Goal: Information Seeking & Learning: Check status

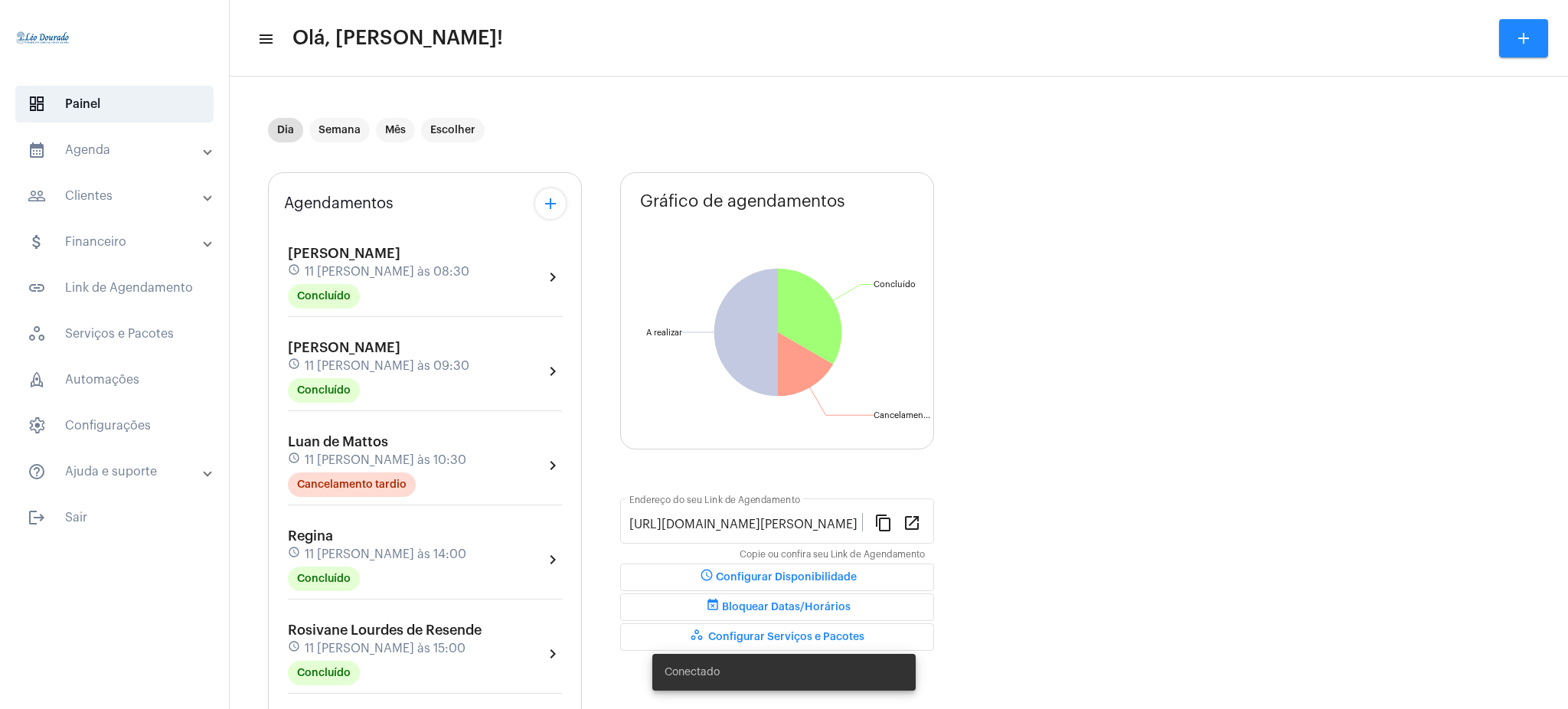
click at [136, 153] on mat-panel-title "calendar_month_outlined Agenda" at bounding box center [116, 150] width 177 height 18
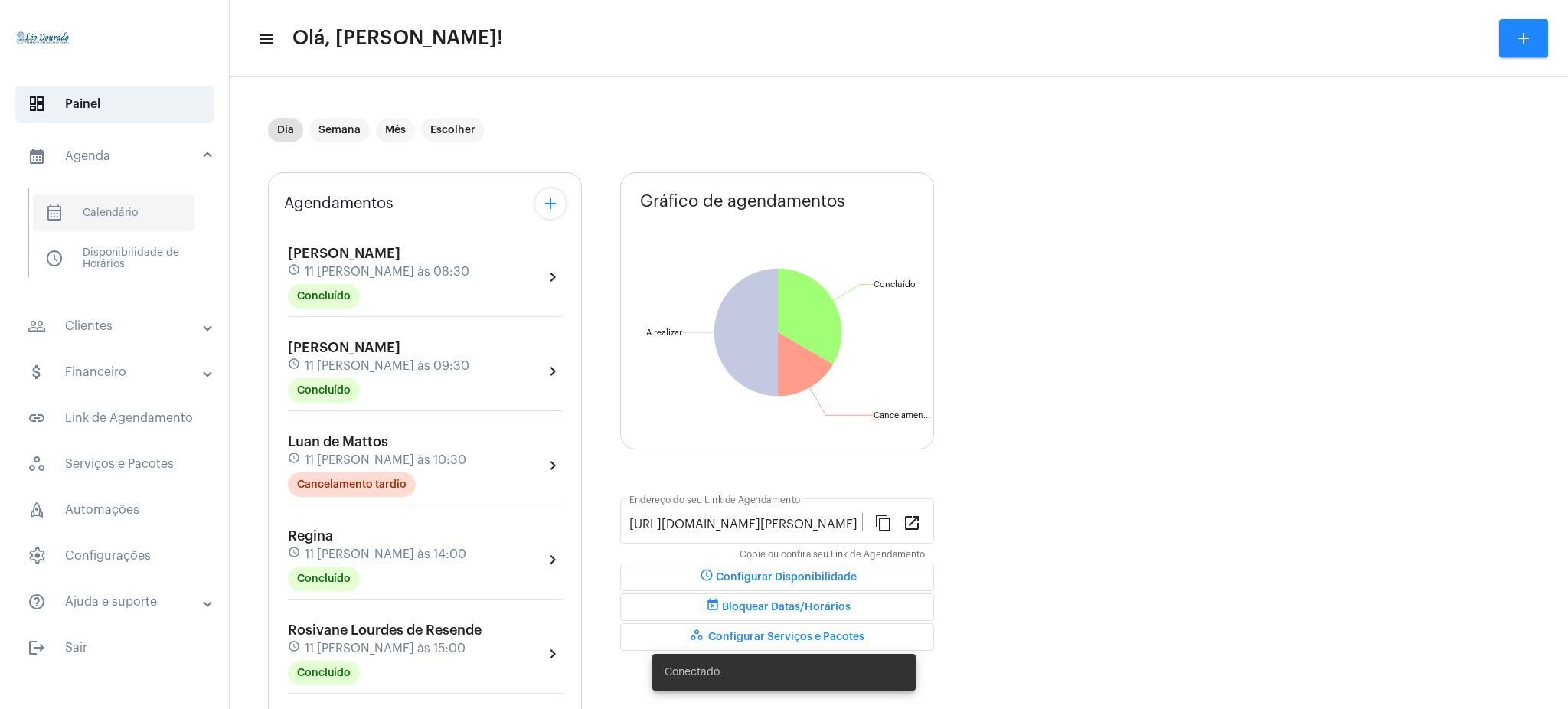
click at [118, 222] on span "calendar_month_outlined Calendário" at bounding box center [113, 213] width 161 height 37
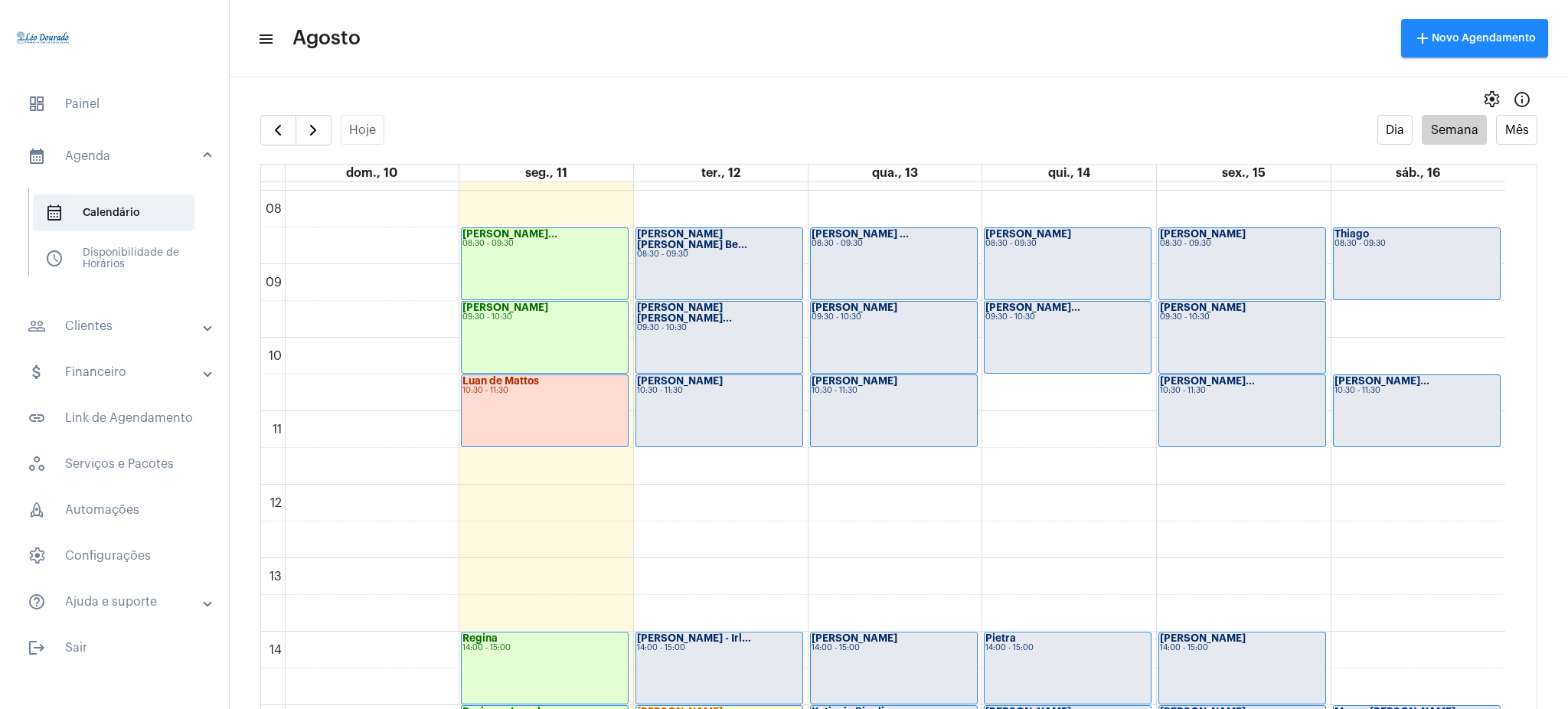
scroll to position [577, 0]
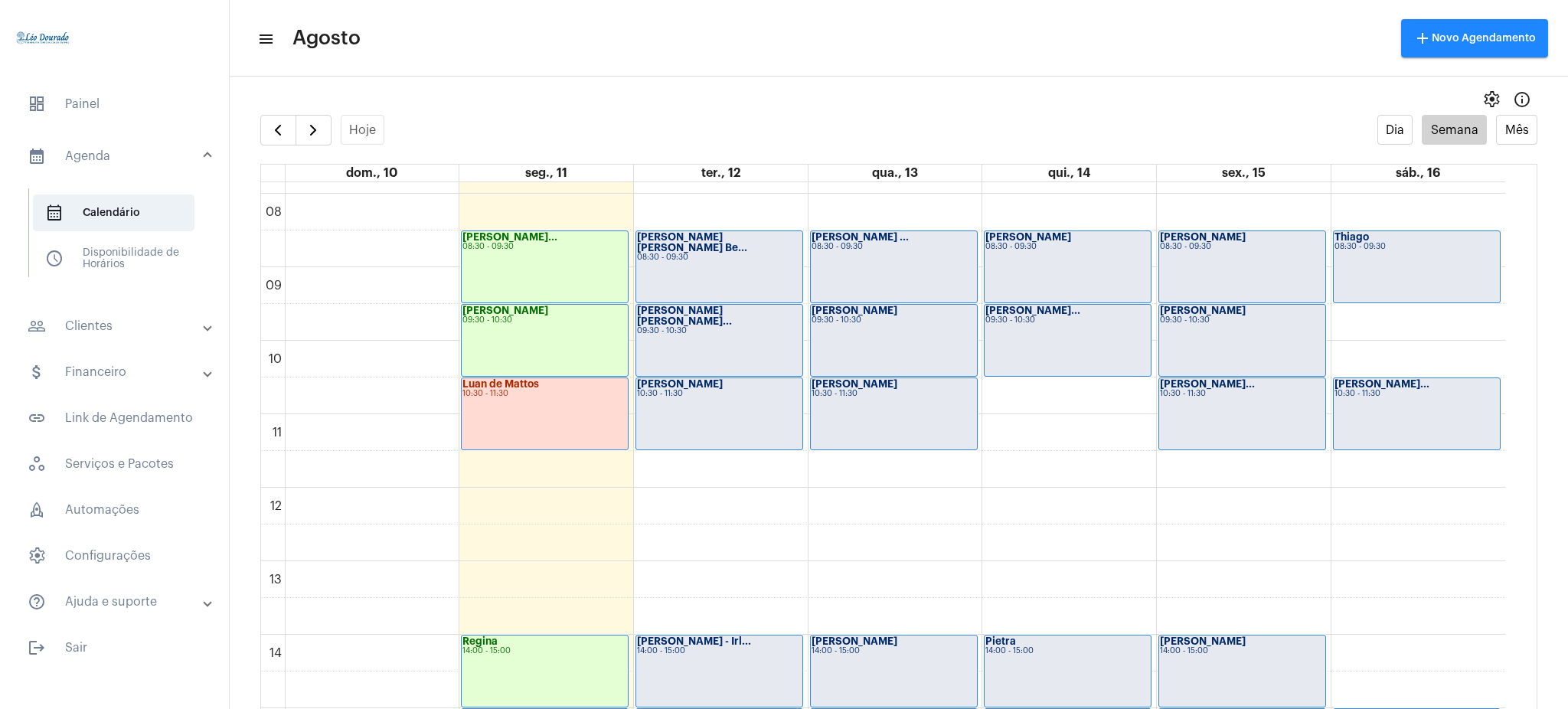
click at [161, 331] on mat-panel-title "people_outline Clientes" at bounding box center [116, 325] width 177 height 18
click at [188, 274] on span "people_outline Meus Clientes" at bounding box center [113, 261] width 161 height 37
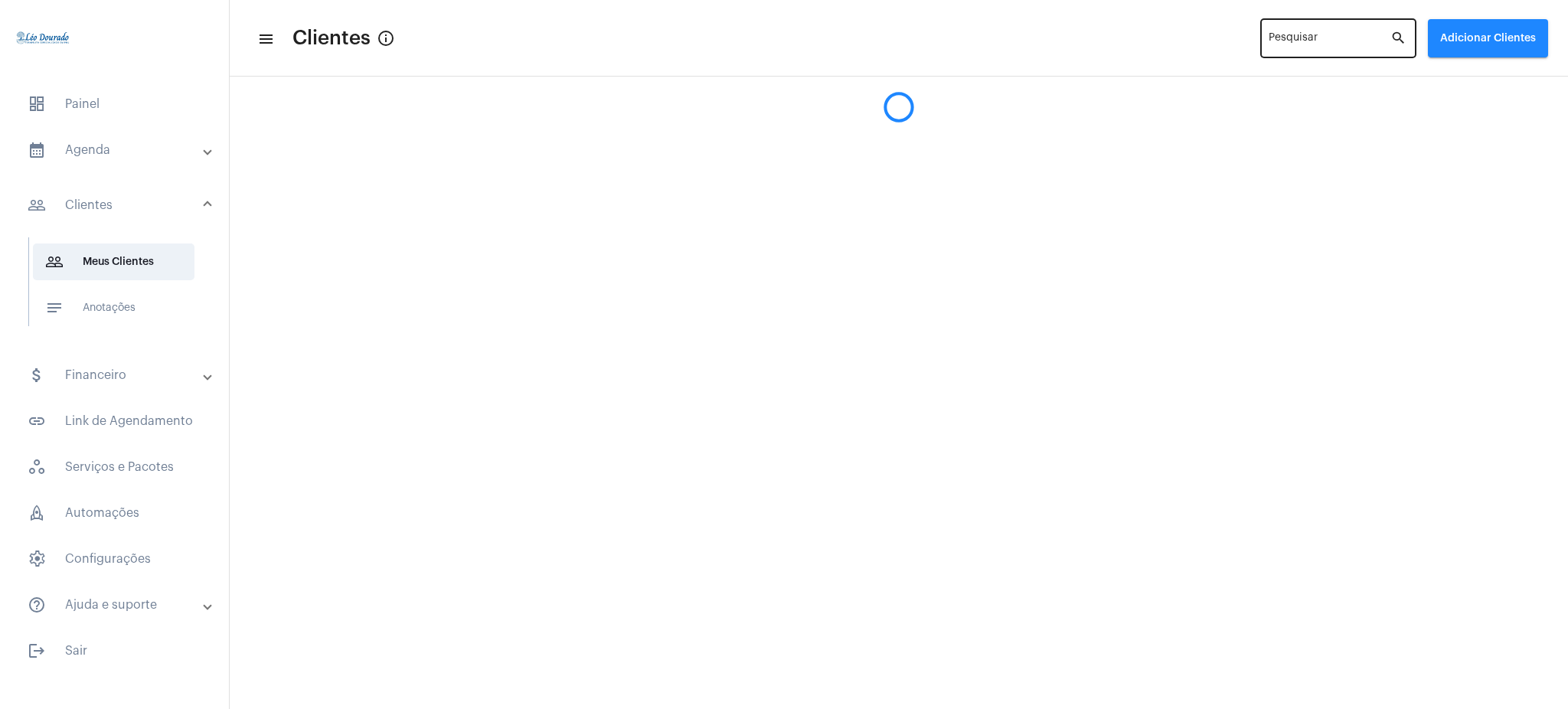
click at [1289, 28] on div "Pesquisar" at bounding box center [1330, 37] width 122 height 42
type input "s"
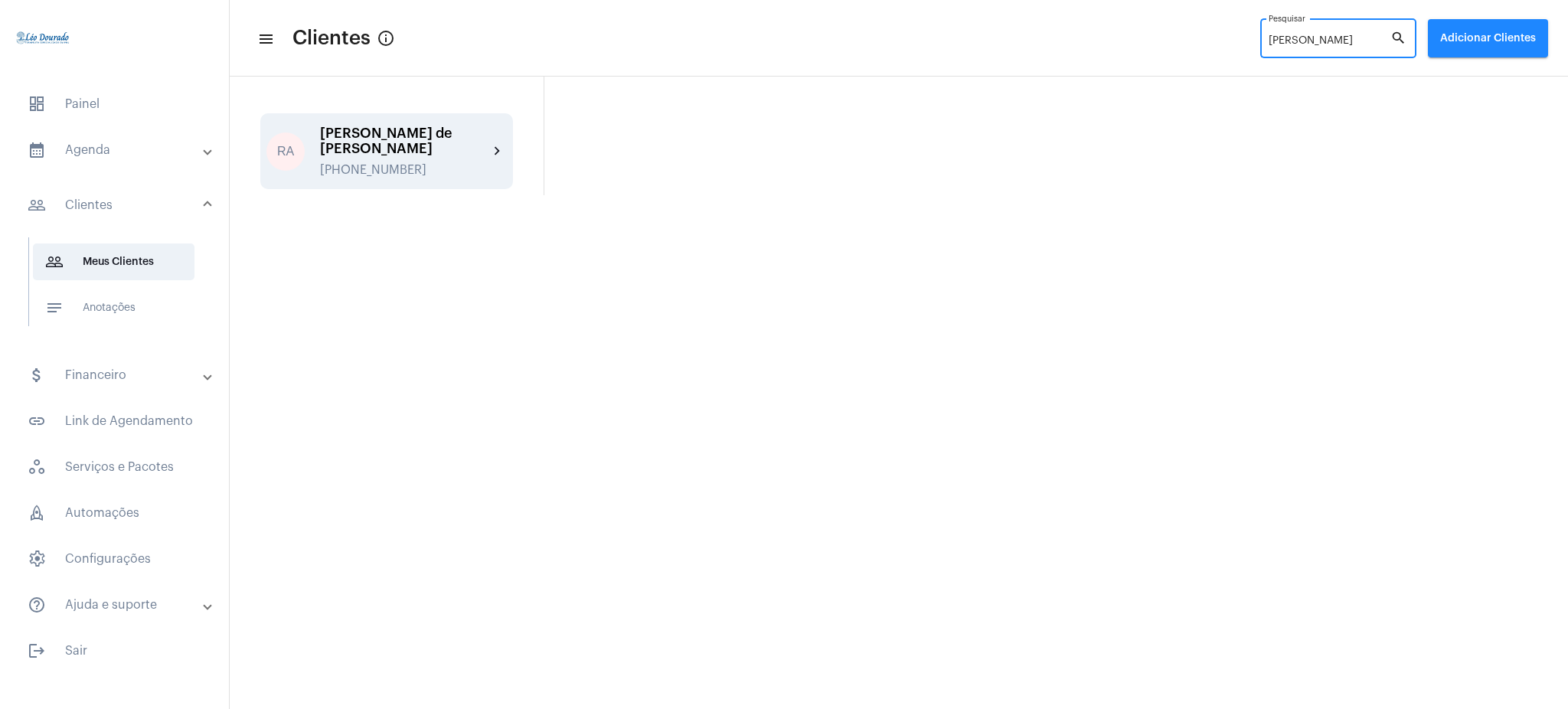
type input "[PERSON_NAME]"
click at [502, 160] on div "RA [PERSON_NAME] de [PERSON_NAME] [PHONE_NUMBER] chevron_right" at bounding box center [386, 152] width 253 height 76
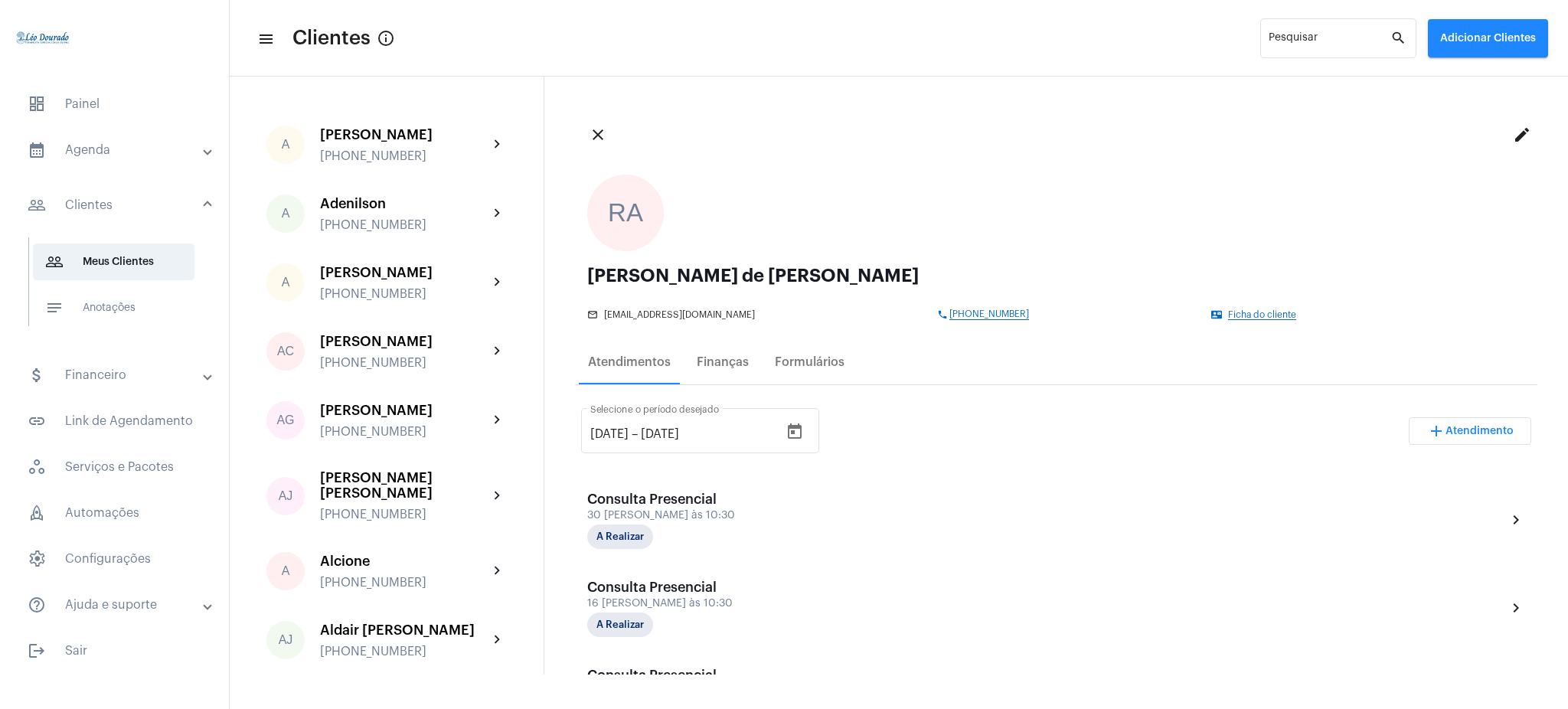
click at [982, 324] on mat-tooltip-component "Enviar whatsapp para cliente" at bounding box center [1049, 339] width 138 height 39
click at [981, 312] on span "[PHONE_NUMBER]" at bounding box center [989, 314] width 80 height 10
click at [69, 162] on mat-expansion-panel-header "calendar_month_outlined Agenda" at bounding box center [119, 150] width 219 height 37
click at [115, 213] on span "calendar_month_outlined Calendário" at bounding box center [113, 213] width 161 height 37
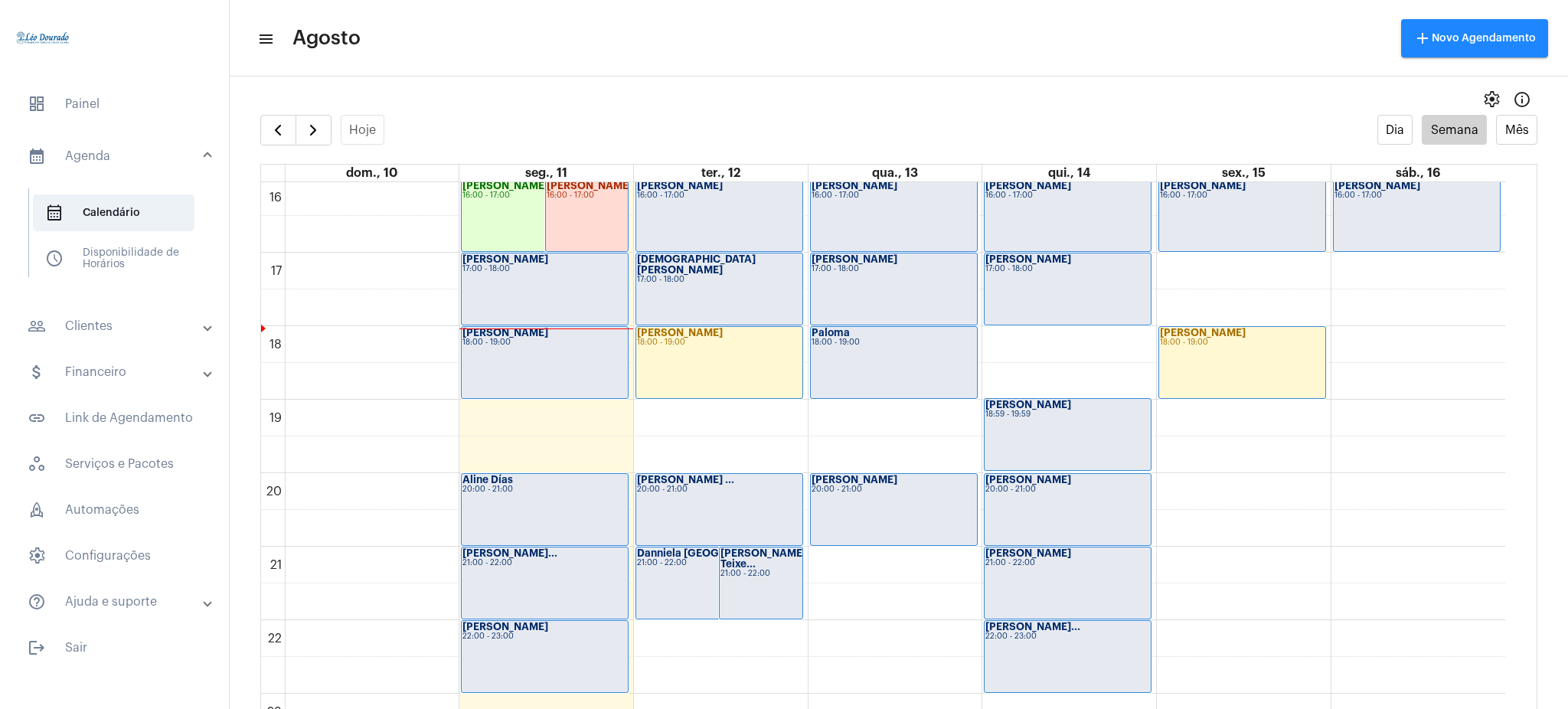
scroll to position [1184, 0]
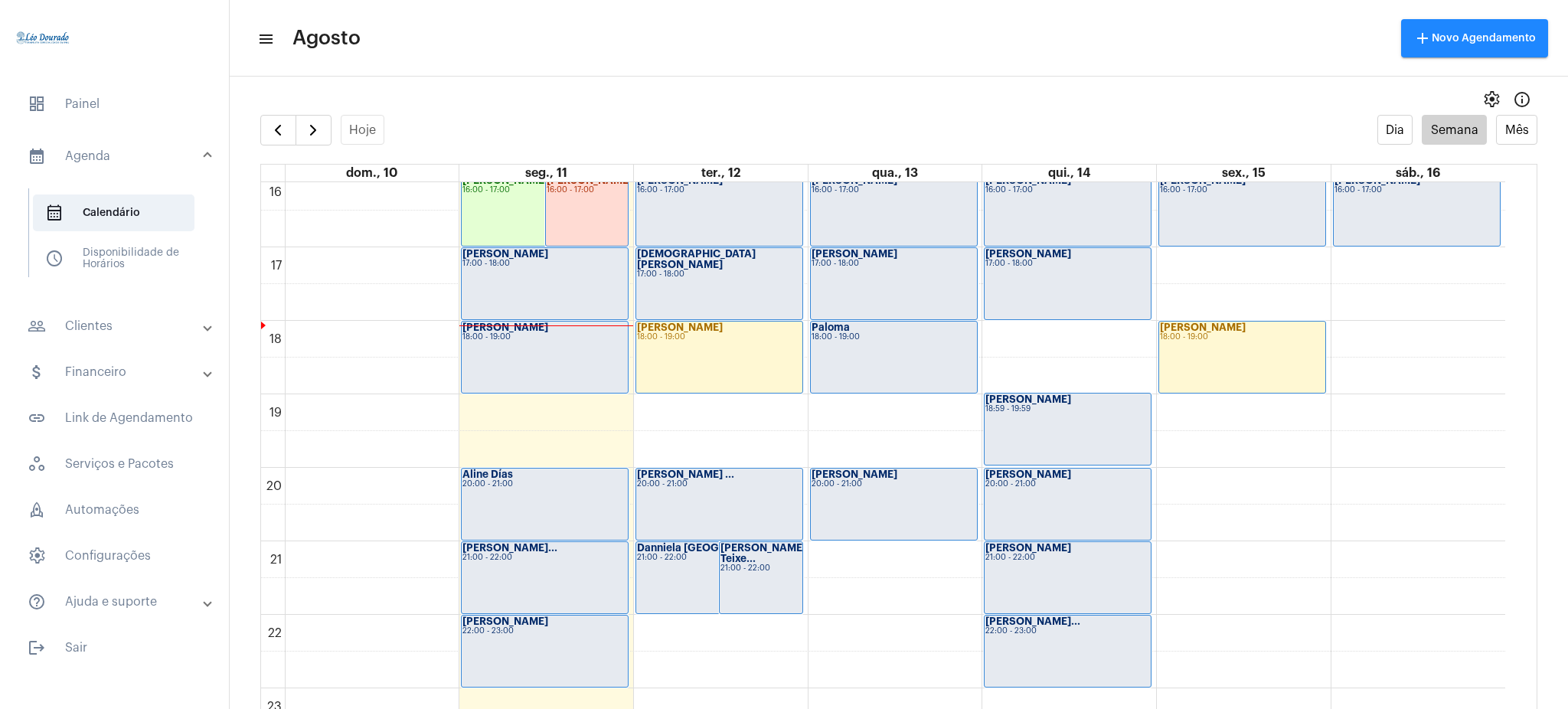
click at [513, 496] on div "[PERSON_NAME] 20:00 - 21:00" at bounding box center [544, 503] width 166 height 71
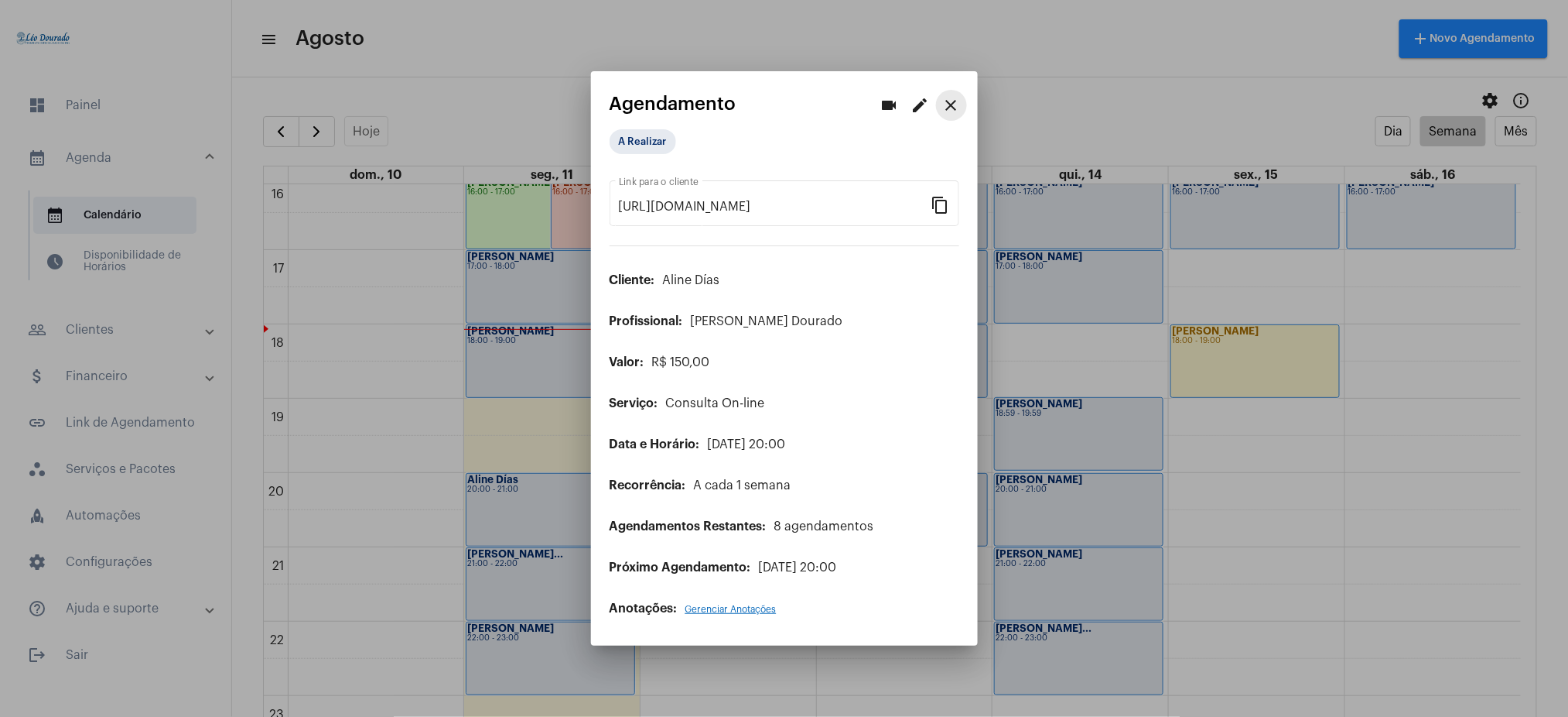
click at [954, 100] on mat-icon "close" at bounding box center [951, 105] width 18 height 18
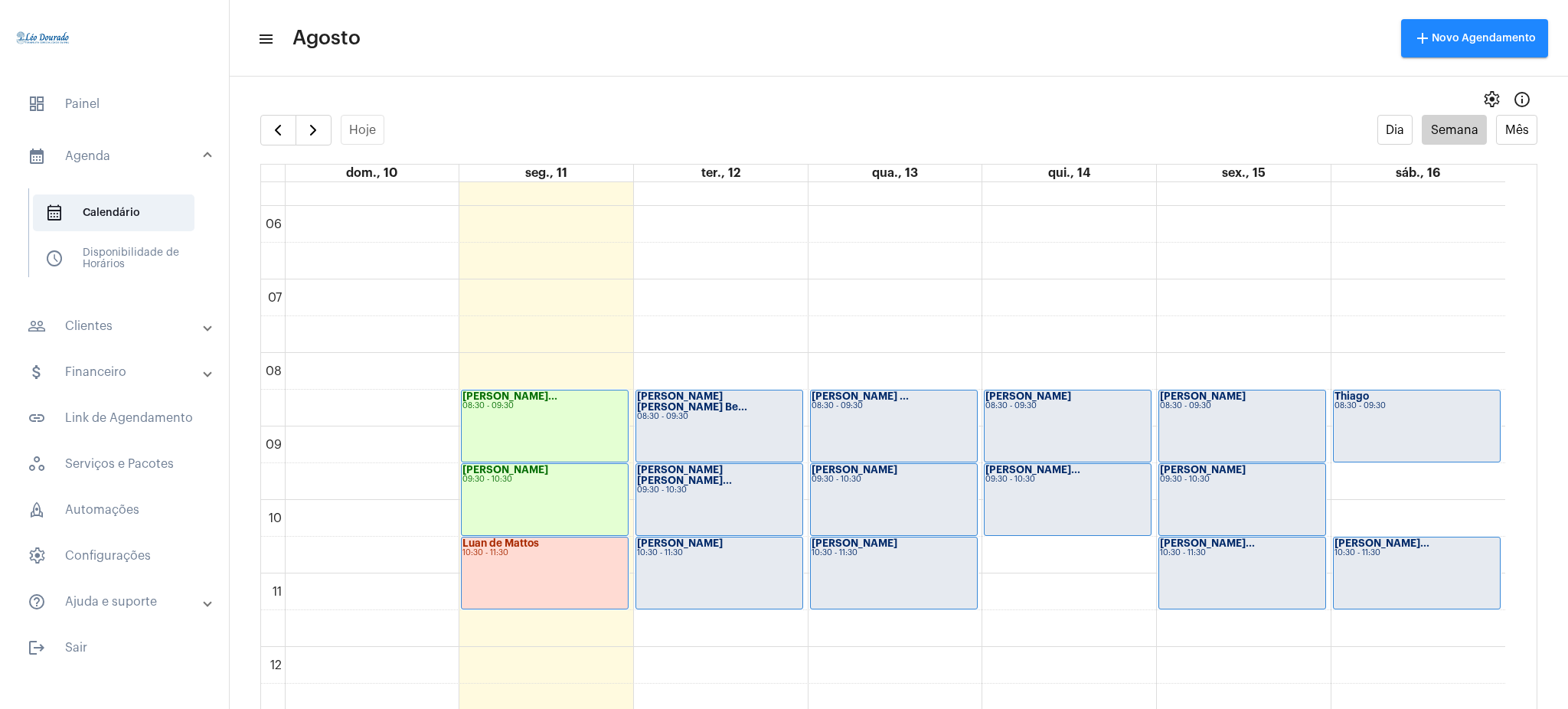
scroll to position [425, 0]
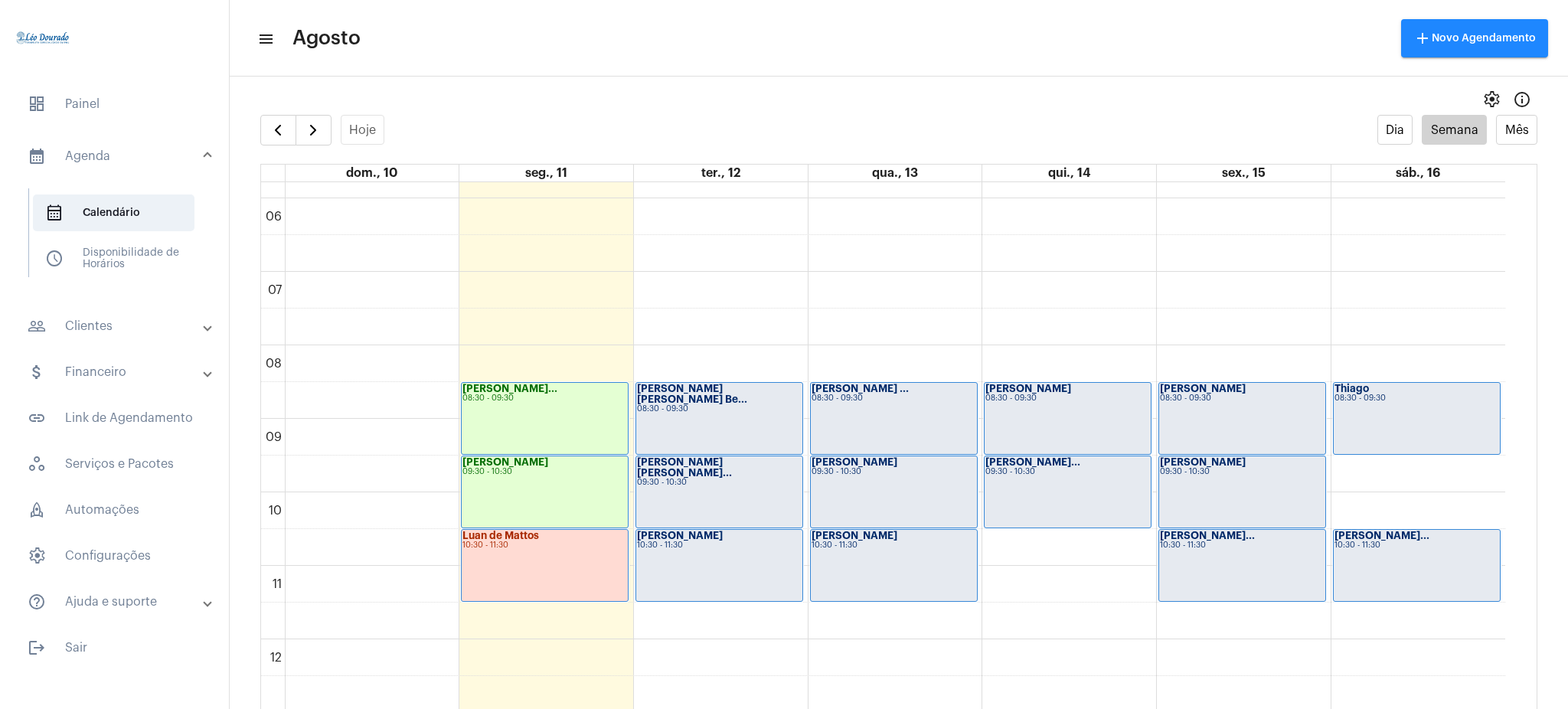
click at [1426, 561] on div "[PERSON_NAME]... 10:30 - 11:30" at bounding box center [1416, 565] width 167 height 71
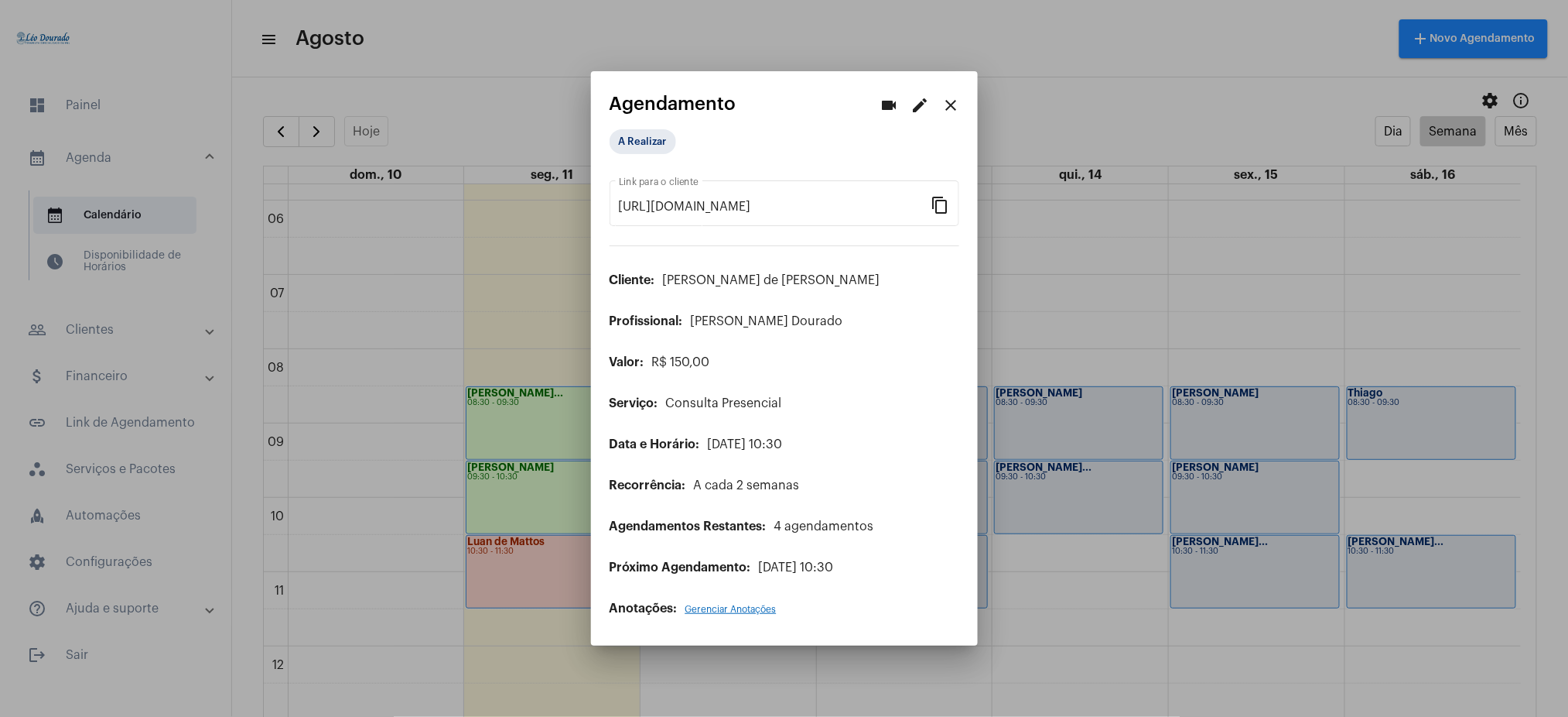
click at [125, 329] on div at bounding box center [784, 358] width 1568 height 717
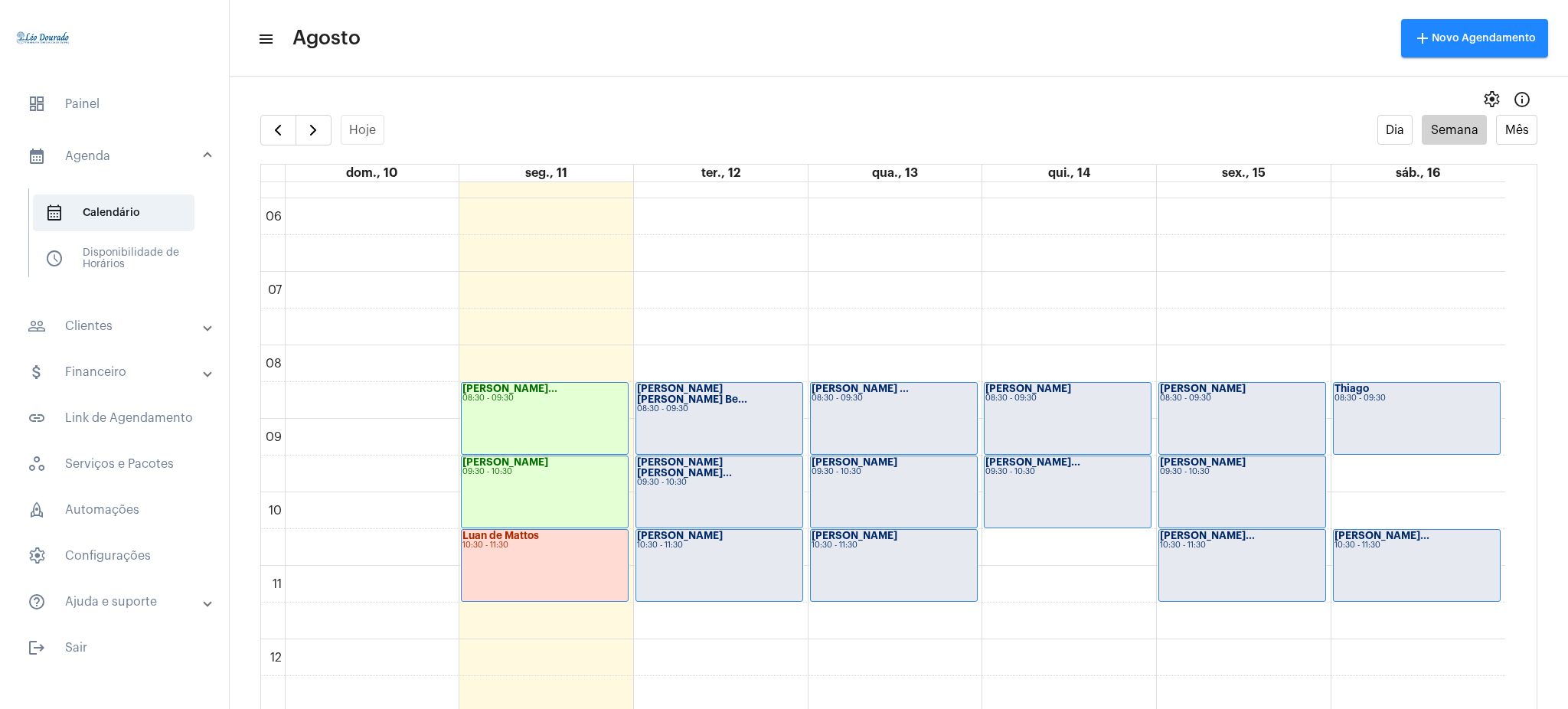
click at [124, 325] on mat-panel-title "people_outline Clientes" at bounding box center [116, 325] width 177 height 18
click at [128, 269] on span "people_outline Meus Clientes" at bounding box center [113, 261] width 161 height 37
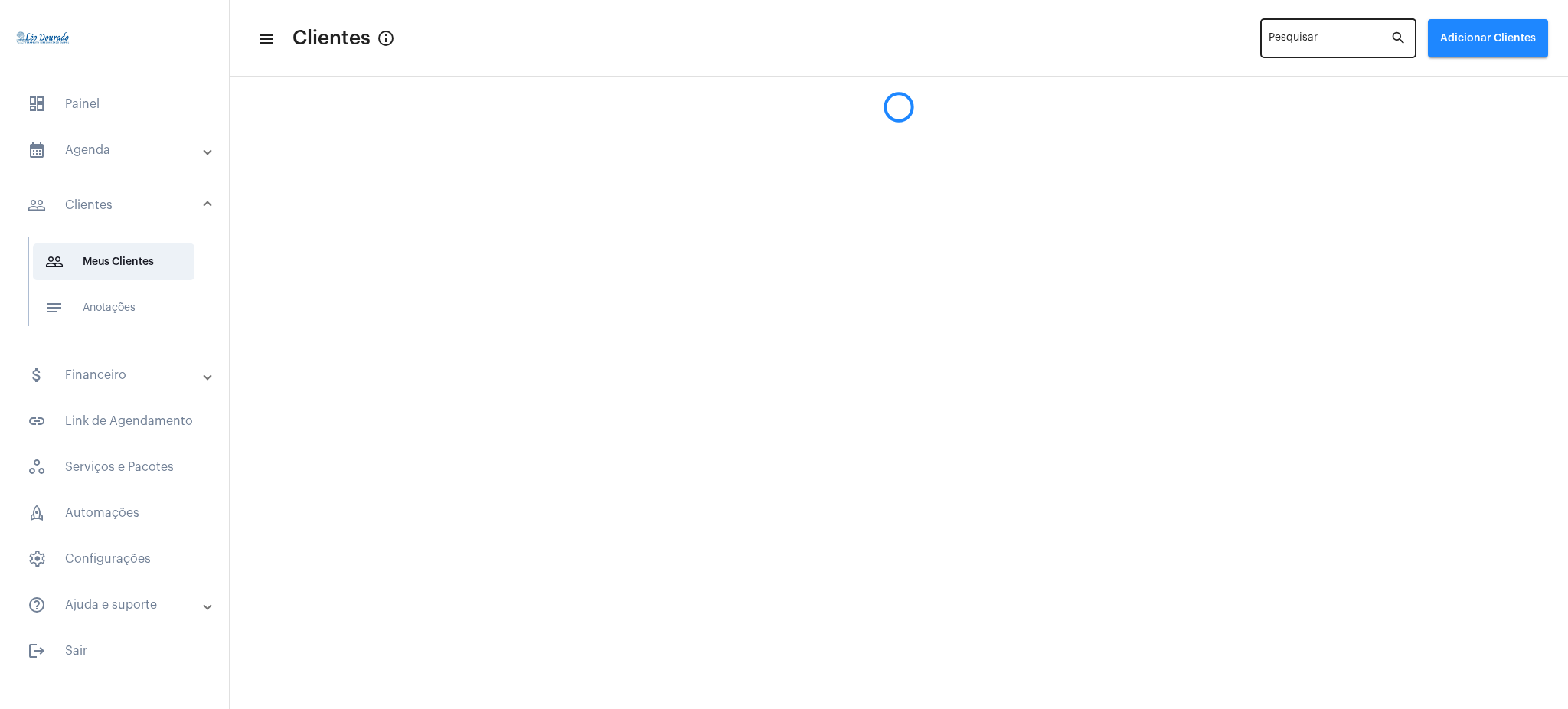
click at [1334, 46] on input "Pesquisar" at bounding box center [1330, 41] width 122 height 12
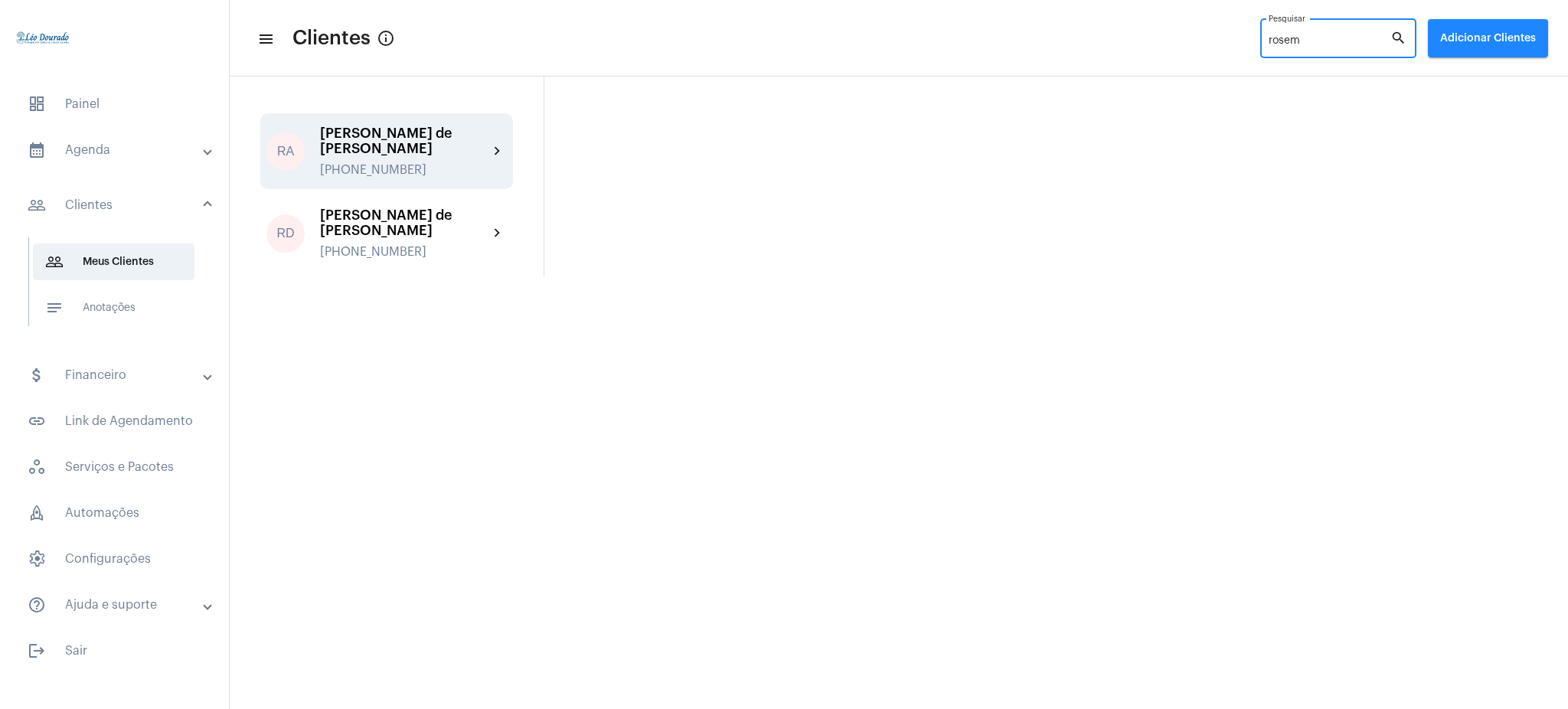
type input "rosem"
click at [431, 155] on div "[PERSON_NAME] de [PERSON_NAME]" at bounding box center [404, 141] width 169 height 30
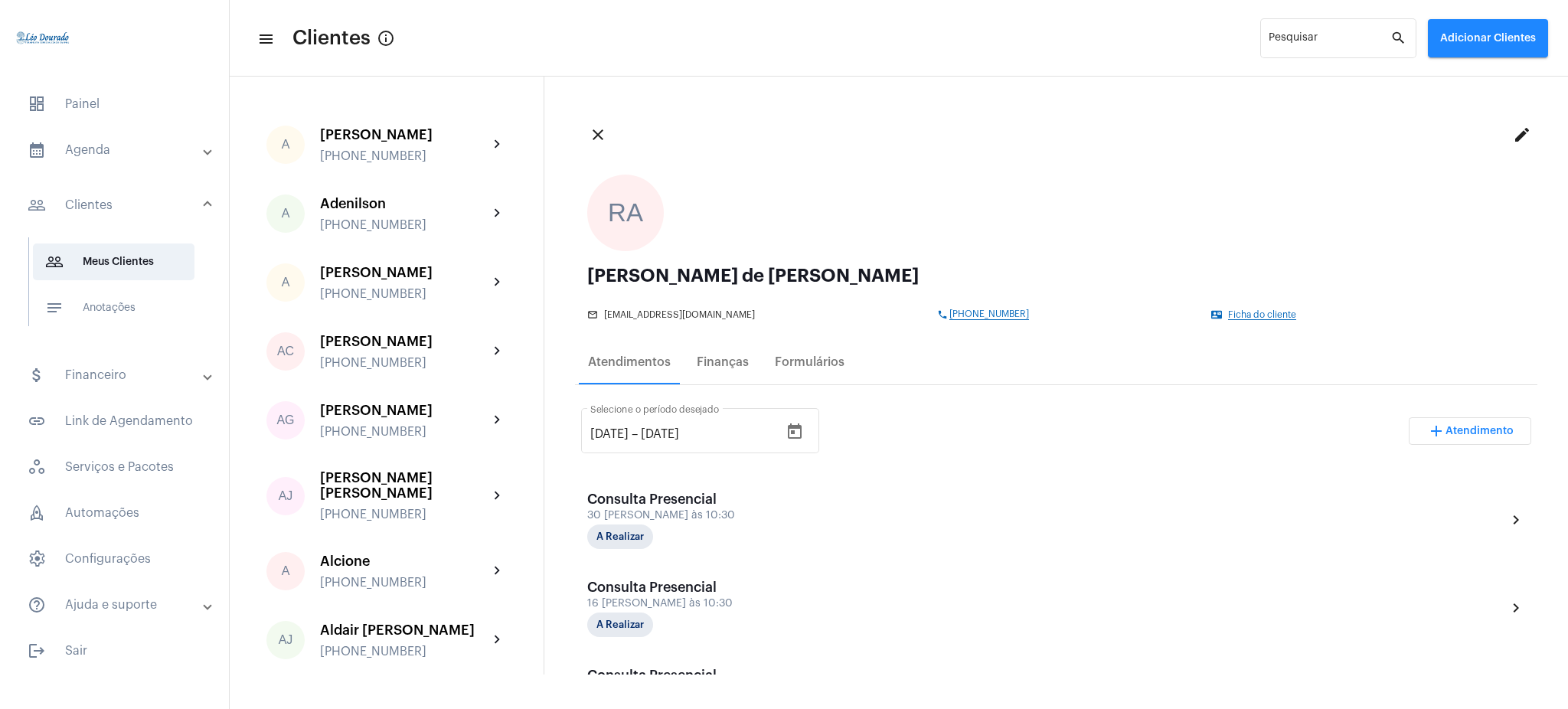
click at [949, 311] on span "[PHONE_NUMBER]" at bounding box center [989, 314] width 80 height 10
click at [963, 313] on span "[PHONE_NUMBER]" at bounding box center [989, 314] width 80 height 10
click at [594, 128] on mat-icon "close" at bounding box center [598, 134] width 18 height 18
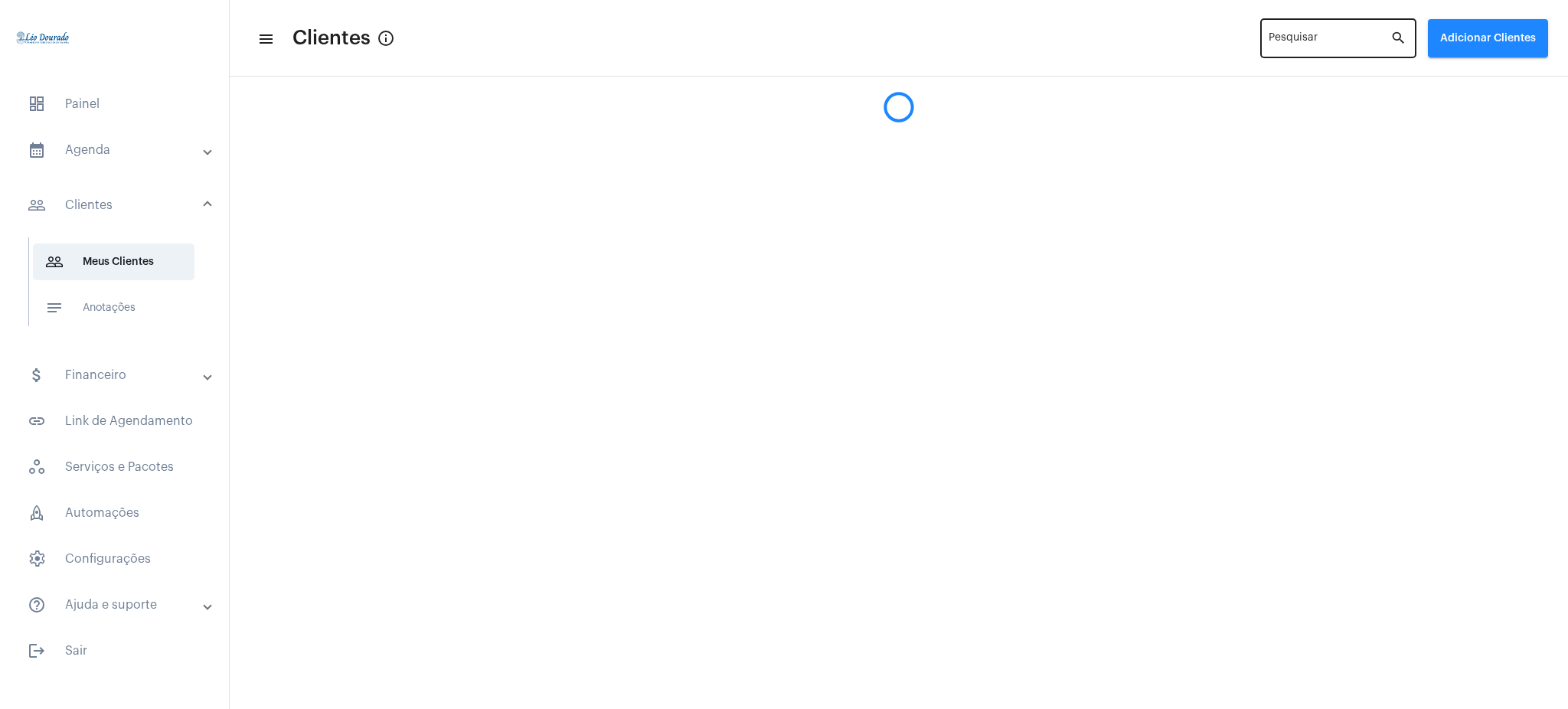
click at [1320, 50] on div "Pesquisar" at bounding box center [1330, 37] width 122 height 42
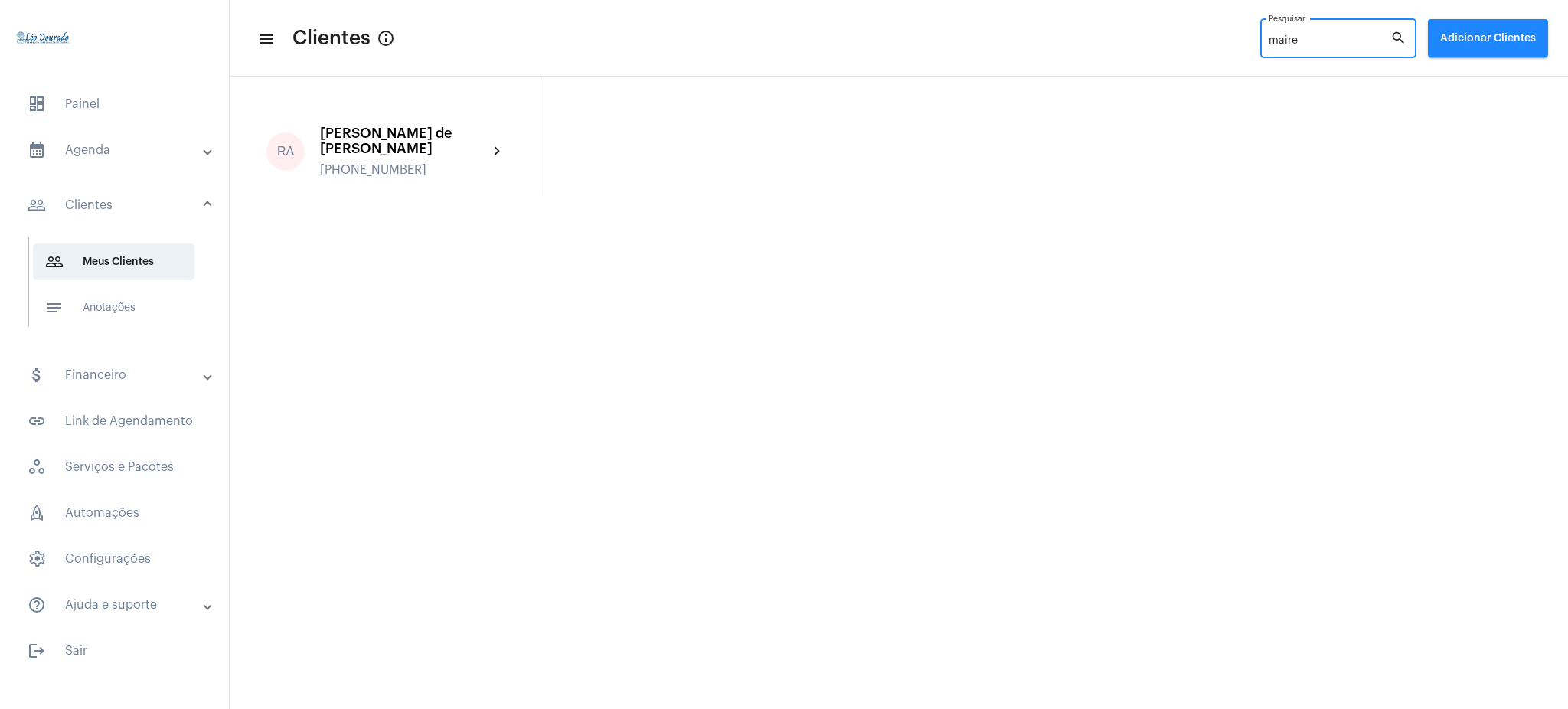
click at [1309, 35] on input "maire" at bounding box center [1330, 41] width 122 height 12
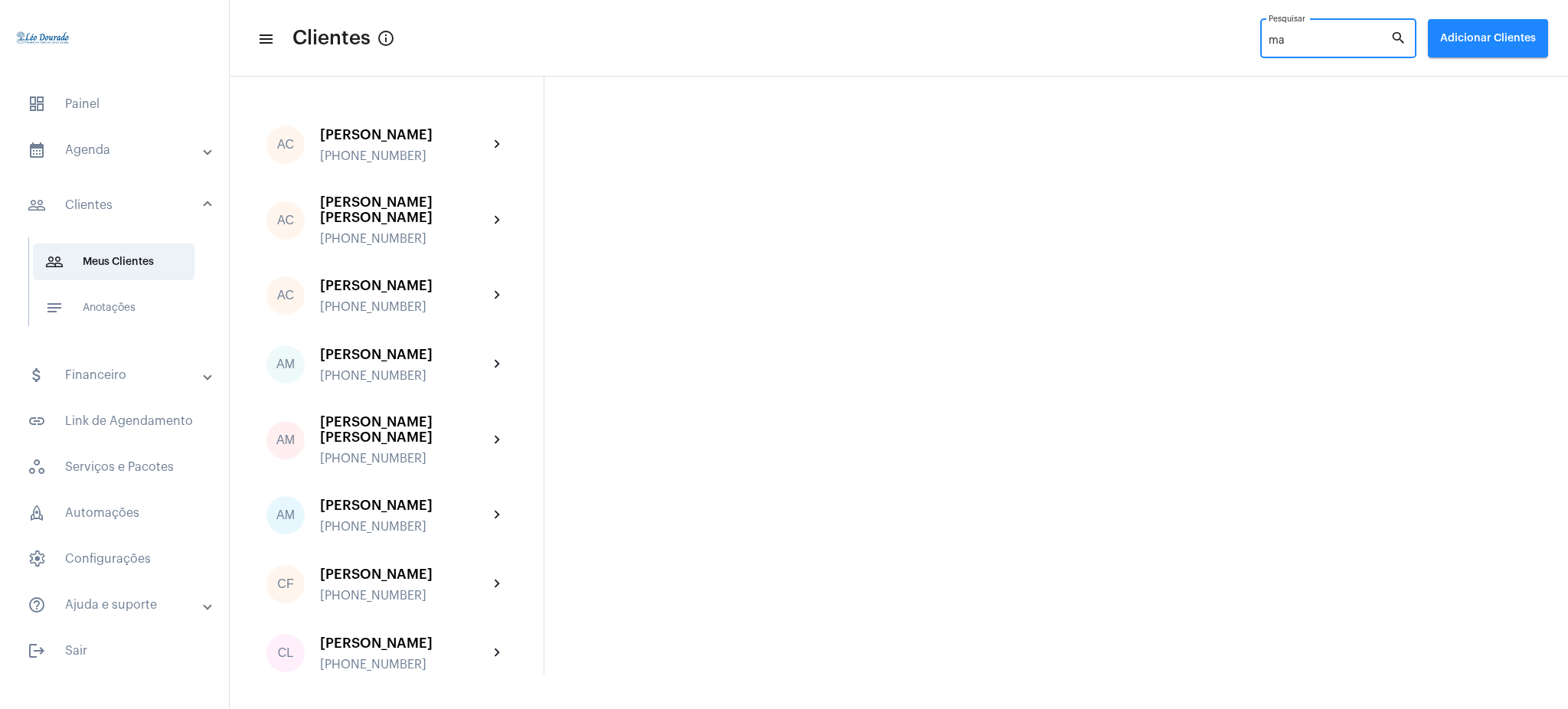
type input "m"
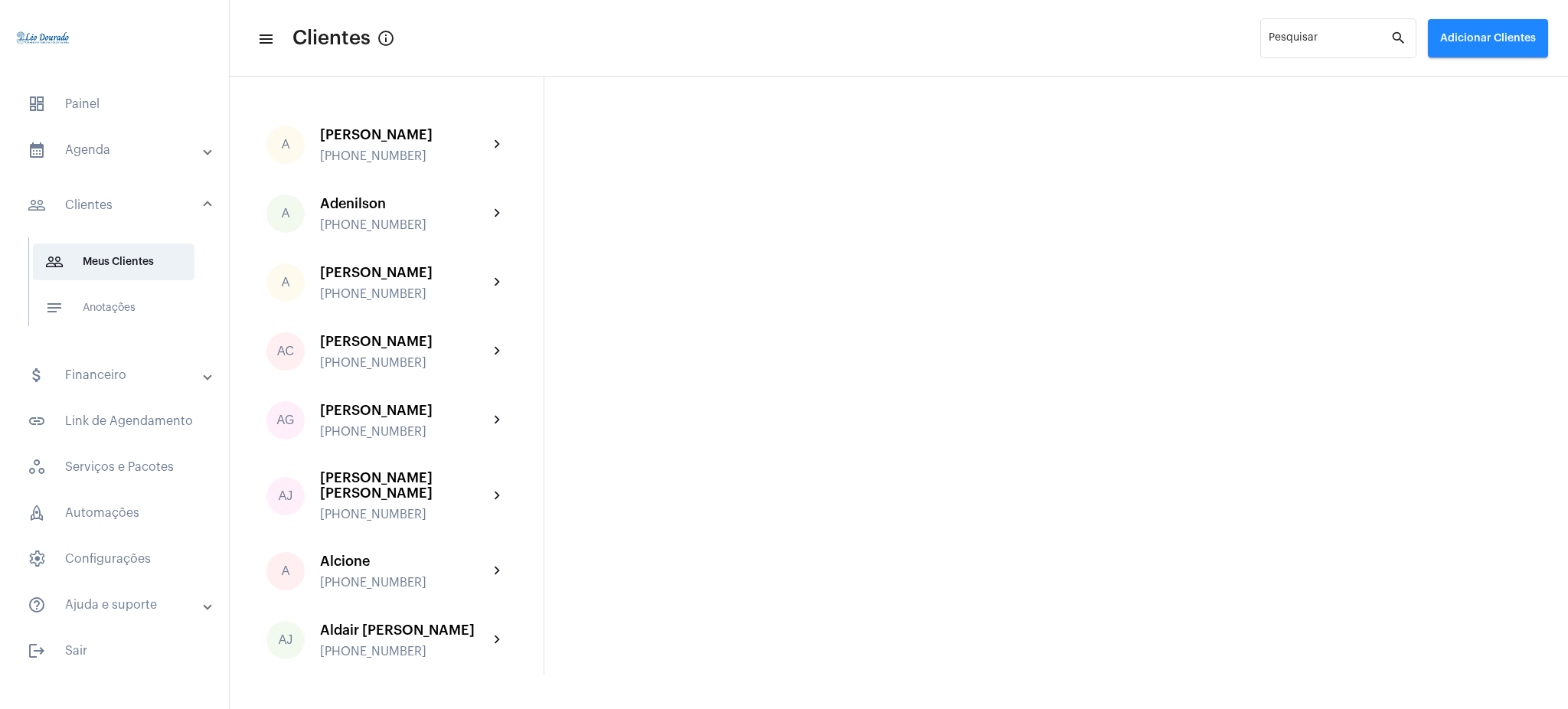
click at [150, 144] on mat-panel-title "calendar_month_outlined Agenda" at bounding box center [116, 150] width 177 height 18
click at [153, 232] on mat-list "calendar_month_outlined Calendário schedule Disponibilidade de Horários" at bounding box center [126, 233] width 193 height 89
click at [142, 199] on span "calendar_month_outlined Calendário" at bounding box center [113, 213] width 161 height 37
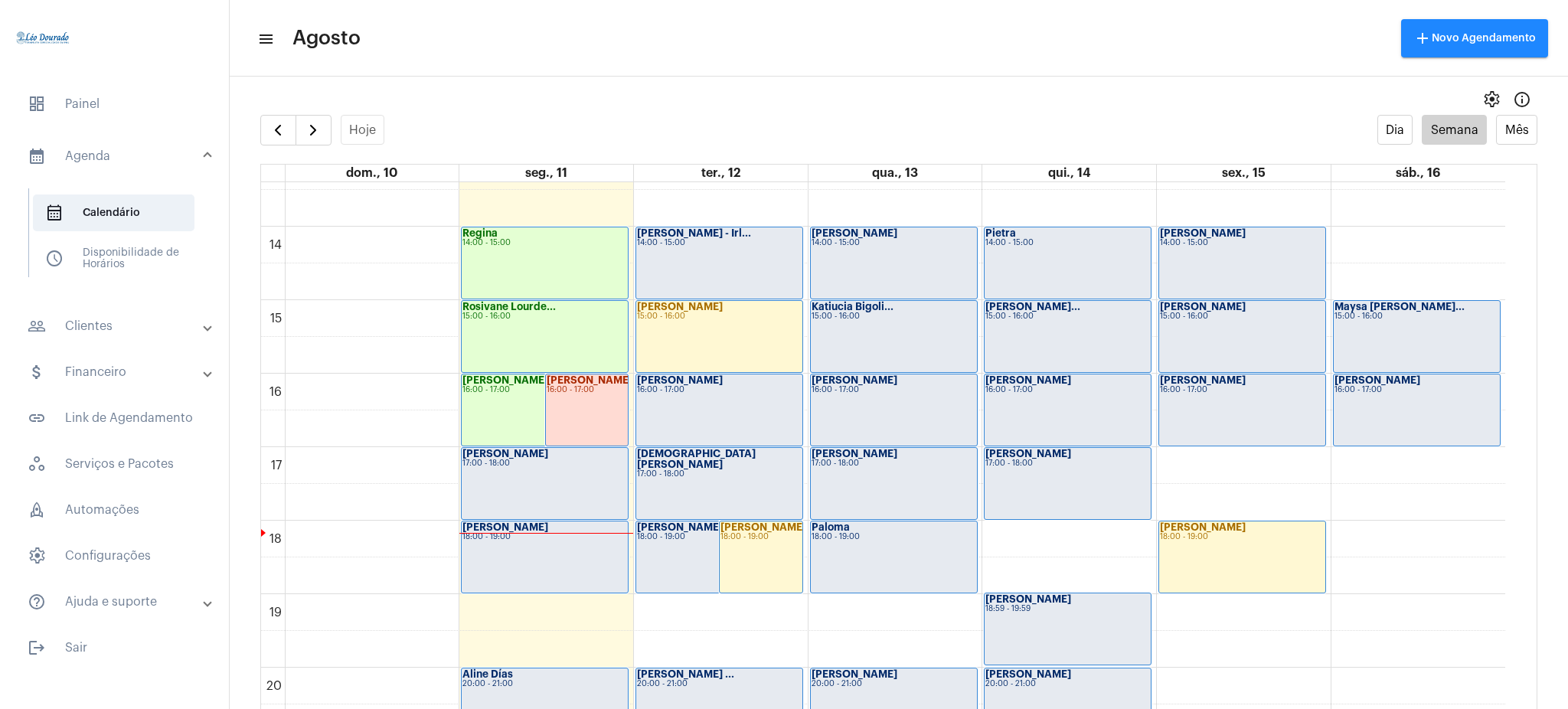
scroll to position [998, 0]
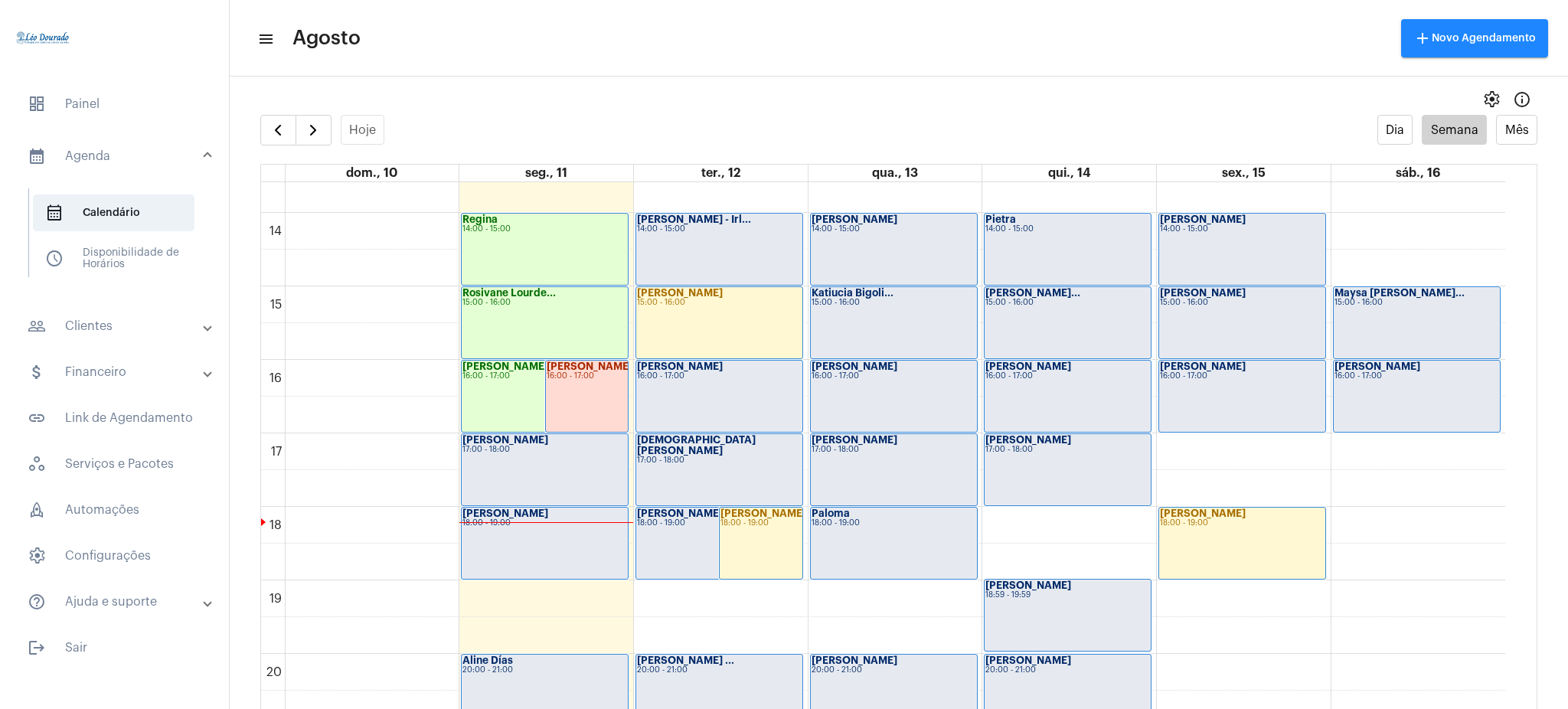
click at [101, 338] on mat-expansion-panel-header "people_outline Clientes" at bounding box center [119, 326] width 219 height 37
click at [118, 253] on span "people_outline Meus Clientes" at bounding box center [113, 261] width 161 height 37
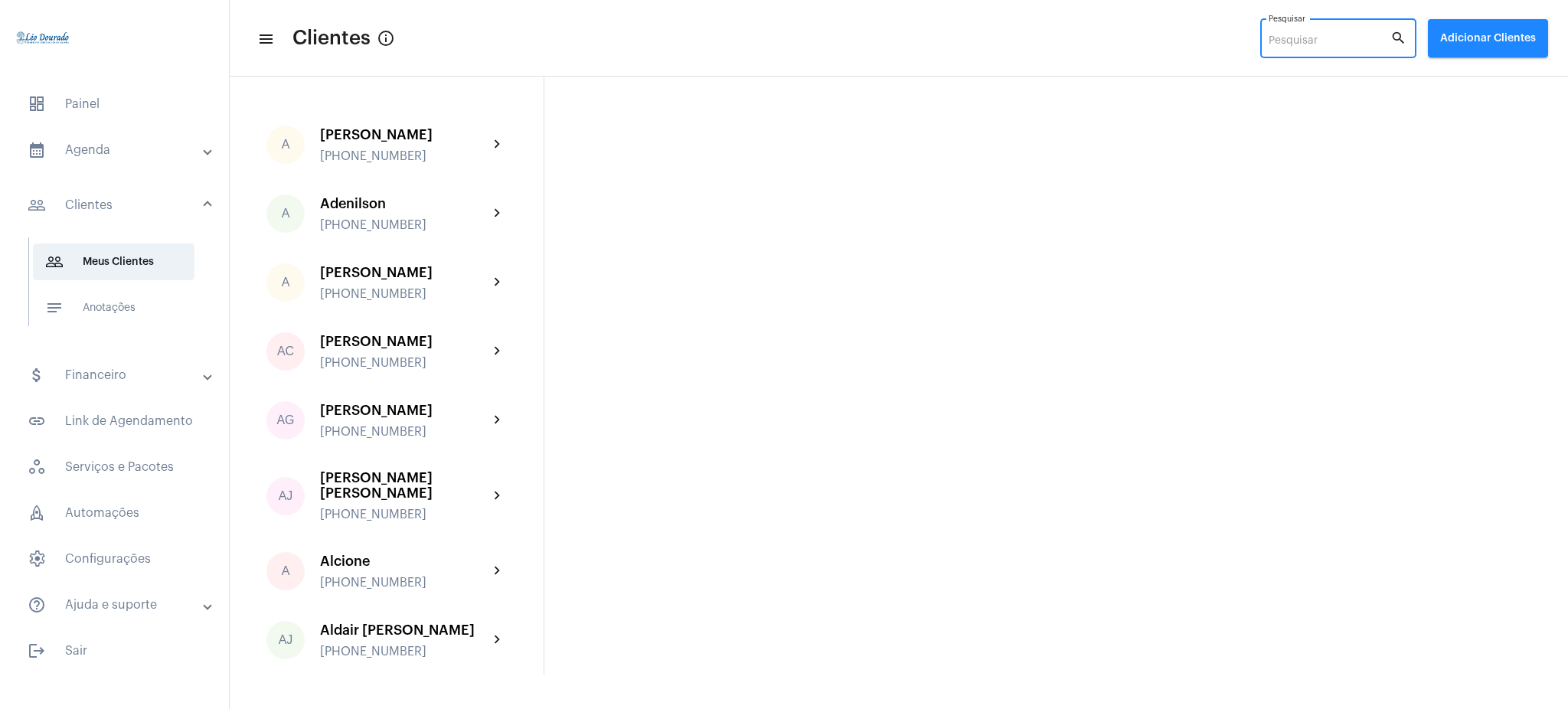
click at [1304, 35] on input "Pesquisar" at bounding box center [1330, 41] width 122 height 12
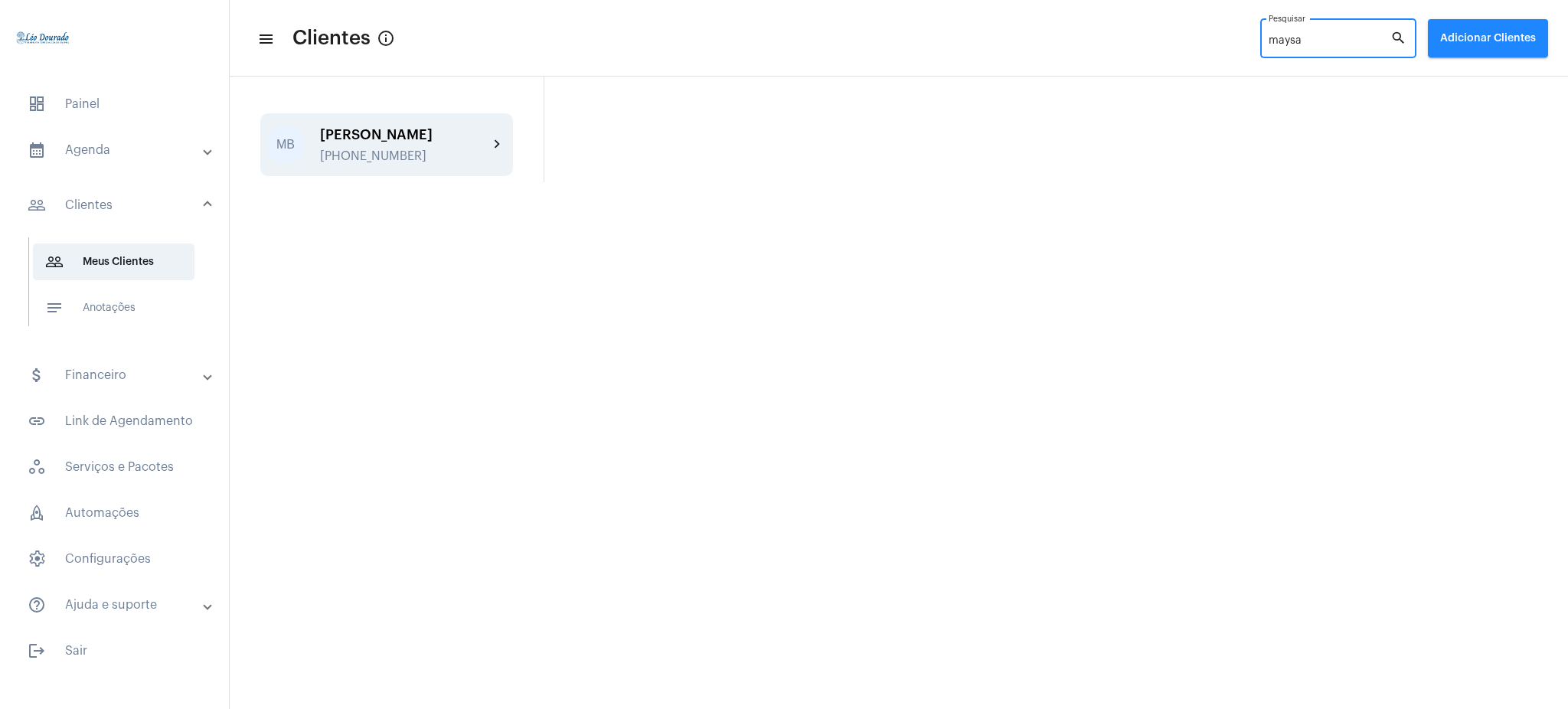
type input "maysa"
click at [503, 153] on mat-icon "chevron_right" at bounding box center [497, 144] width 18 height 18
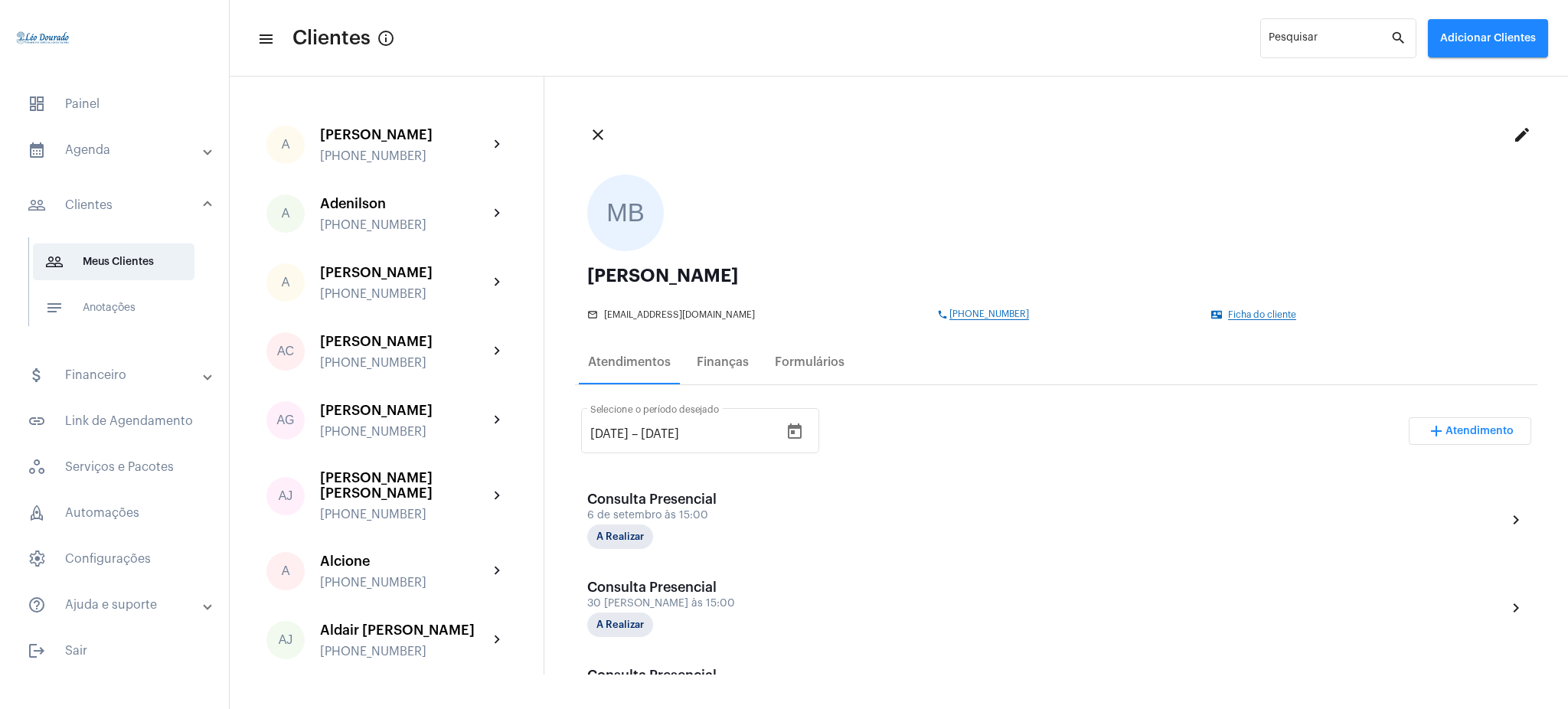
click at [951, 313] on span "[PHONE_NUMBER]" at bounding box center [989, 314] width 80 height 10
click at [956, 315] on span "[PHONE_NUMBER]" at bounding box center [989, 314] width 80 height 10
click at [142, 138] on mat-expansion-panel-header "calendar_month_outlined Agenda" at bounding box center [119, 150] width 219 height 37
click at [124, 226] on span "calendar_month_outlined Calendário" at bounding box center [113, 213] width 161 height 37
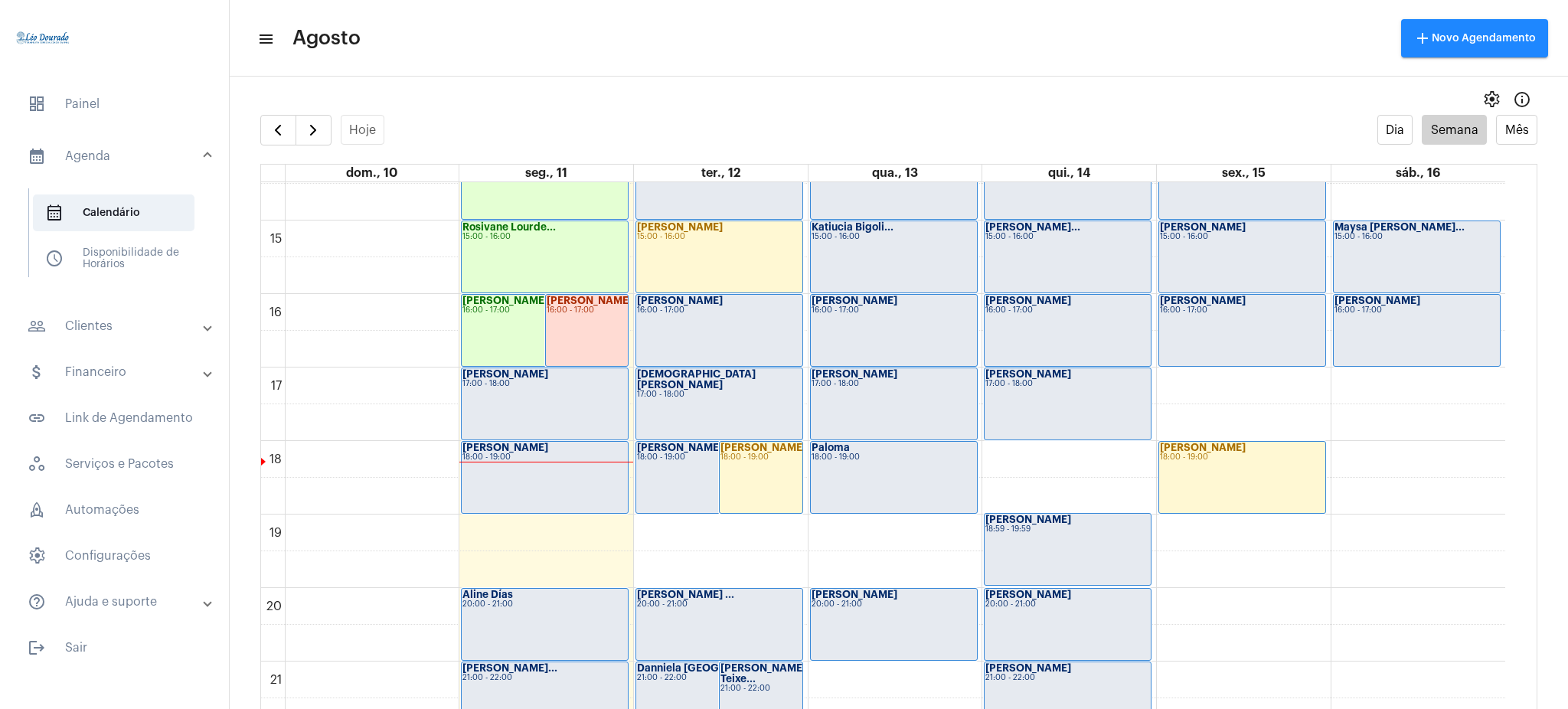
scroll to position [1205, 0]
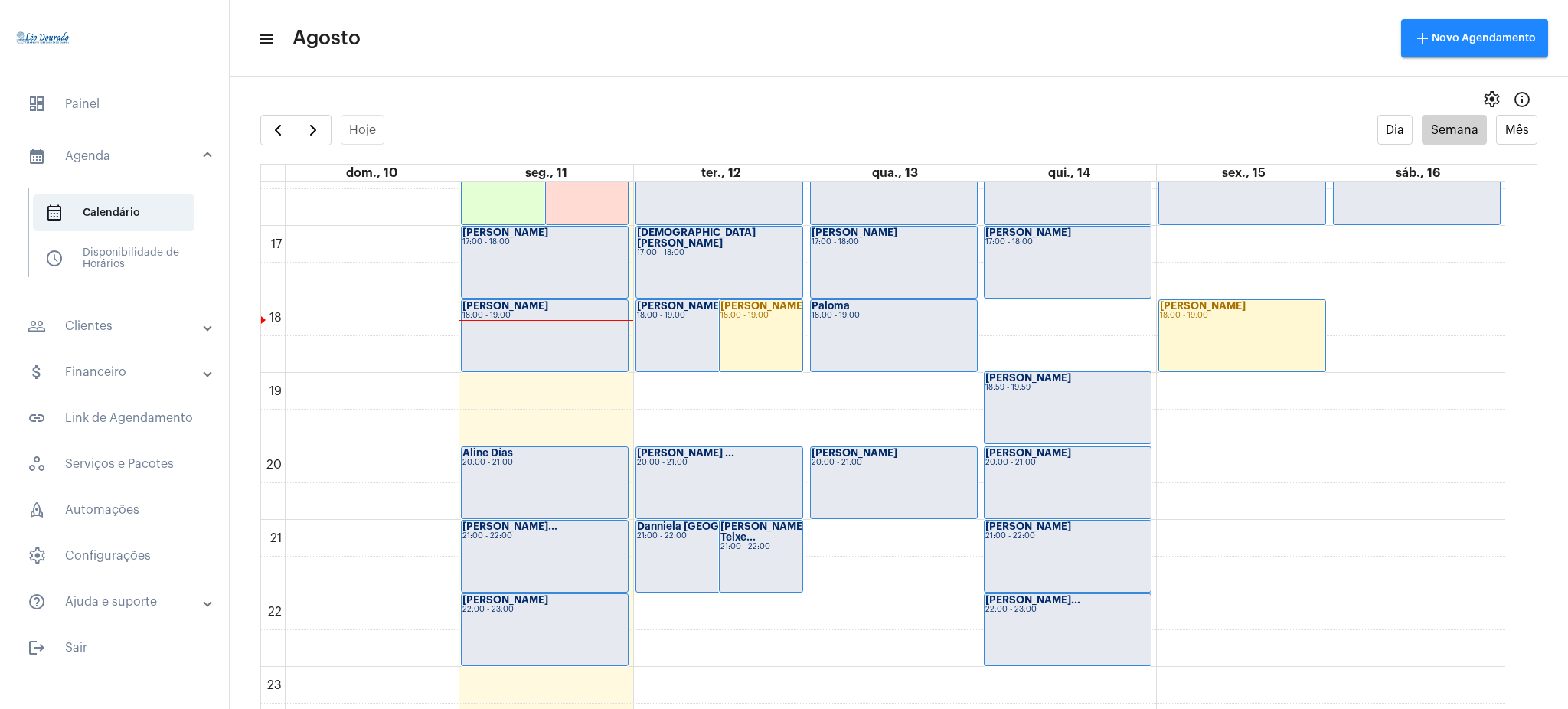
click at [1064, 421] on div "[PERSON_NAME] 18:59 - 19:59" at bounding box center [1068, 407] width 166 height 71
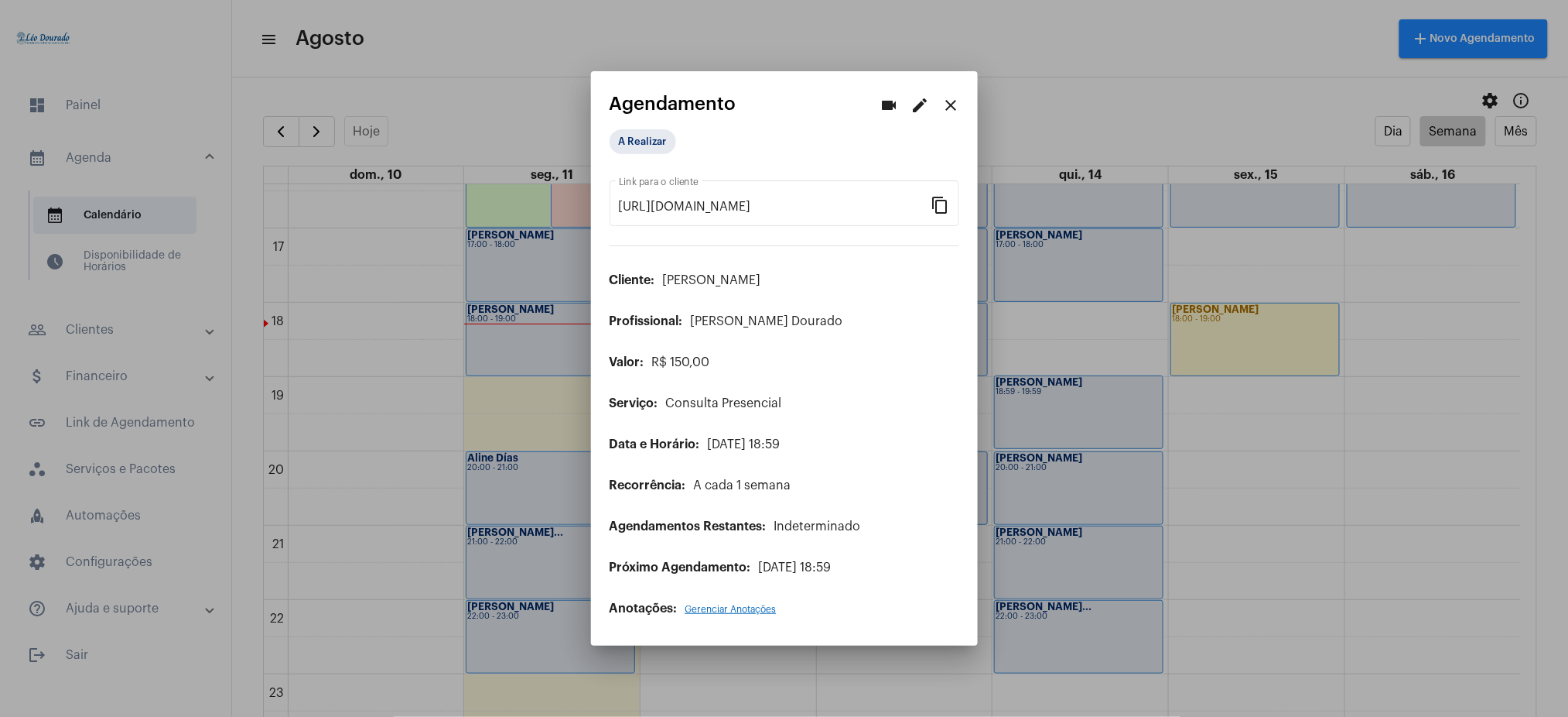
click at [949, 108] on mat-icon "close" at bounding box center [951, 105] width 18 height 18
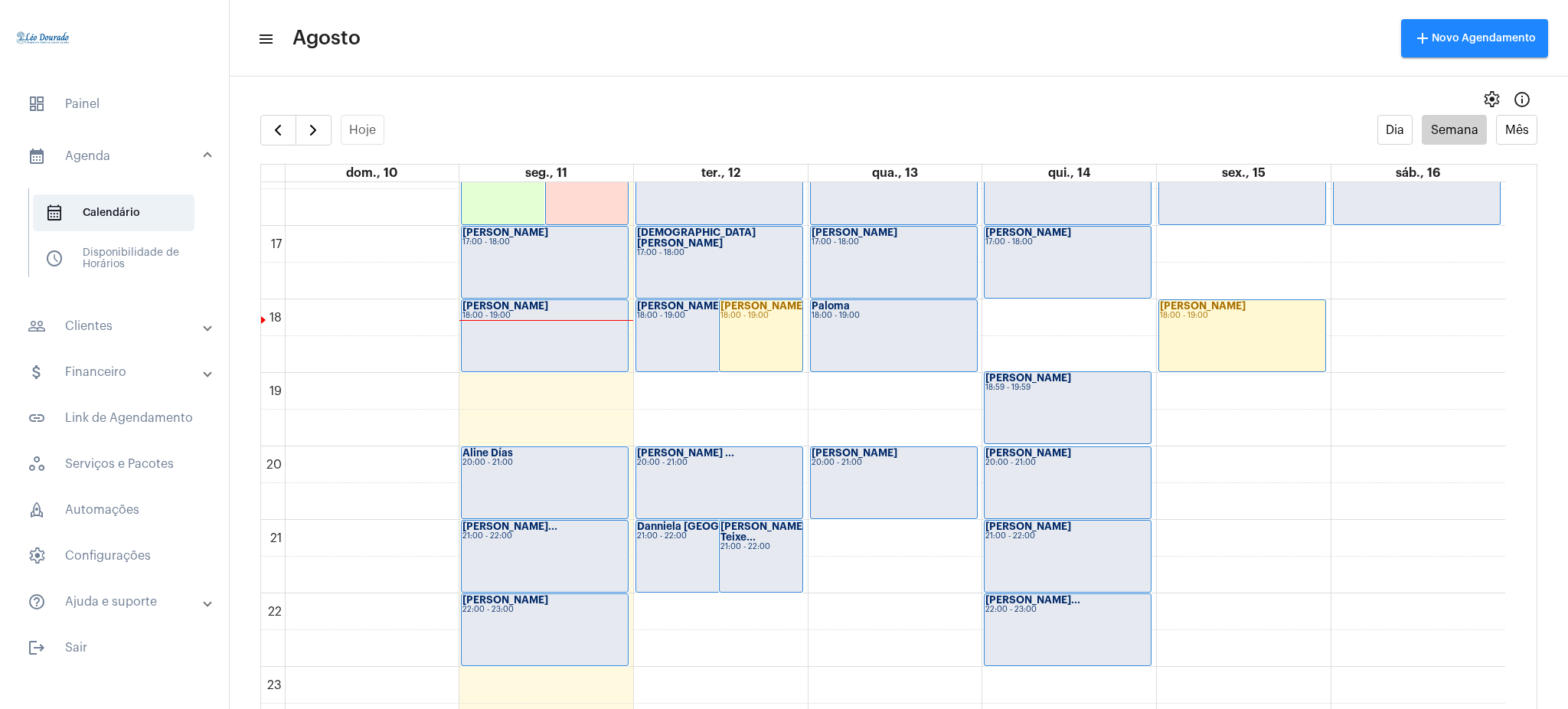
click at [764, 542] on div "[PERSON_NAME] Teixe... 21:00 - 22:00" at bounding box center [761, 556] width 83 height 71
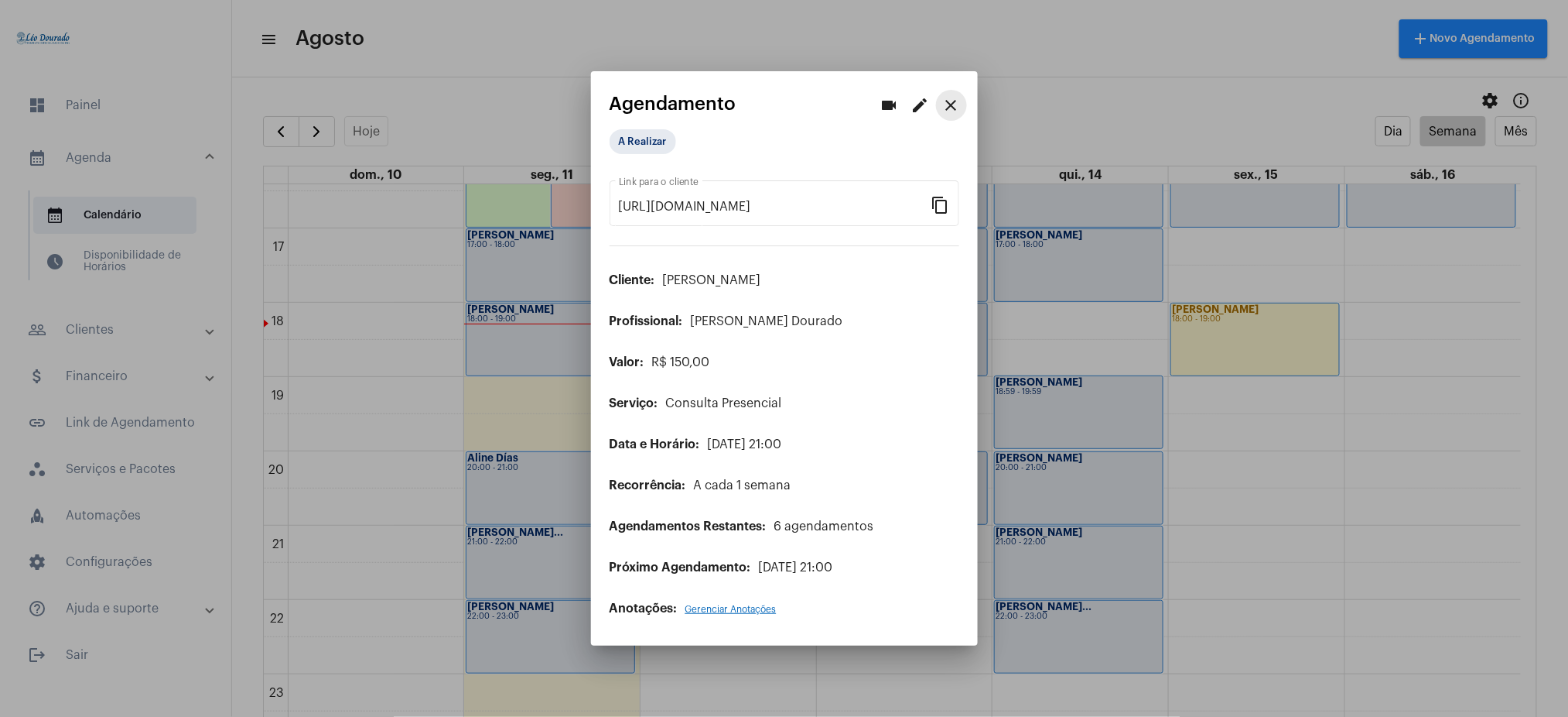
click at [952, 115] on mat-icon "close" at bounding box center [951, 105] width 18 height 18
